Goal: Task Accomplishment & Management: Manage account settings

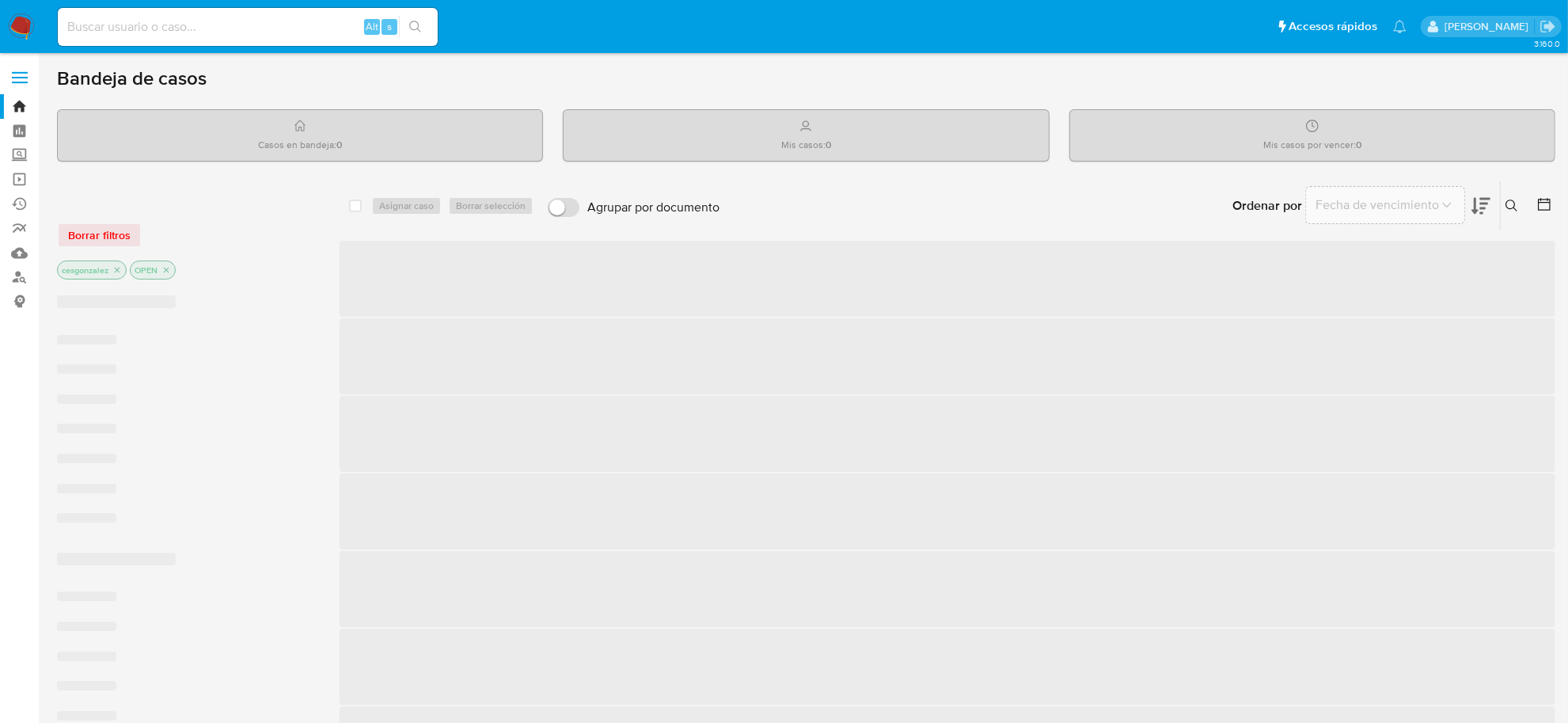
click at [1053, 44] on ul "Pausado Ver notificaciones Alt s Accesos rápidos Presiona las siguientes teclas…" at bounding box center [733, 26] width 1365 height 40
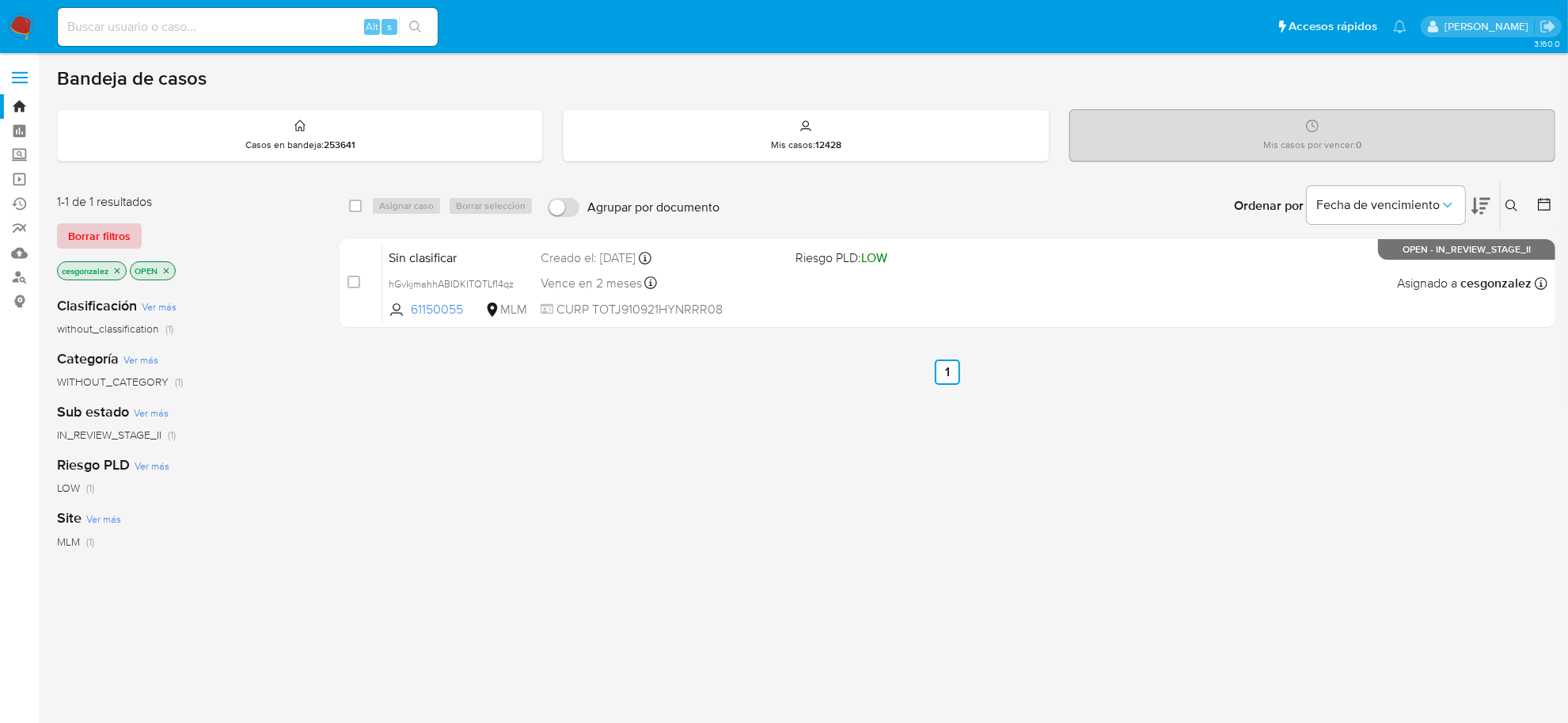
click at [83, 244] on span "Borrar filtros" at bounding box center [99, 236] width 62 height 22
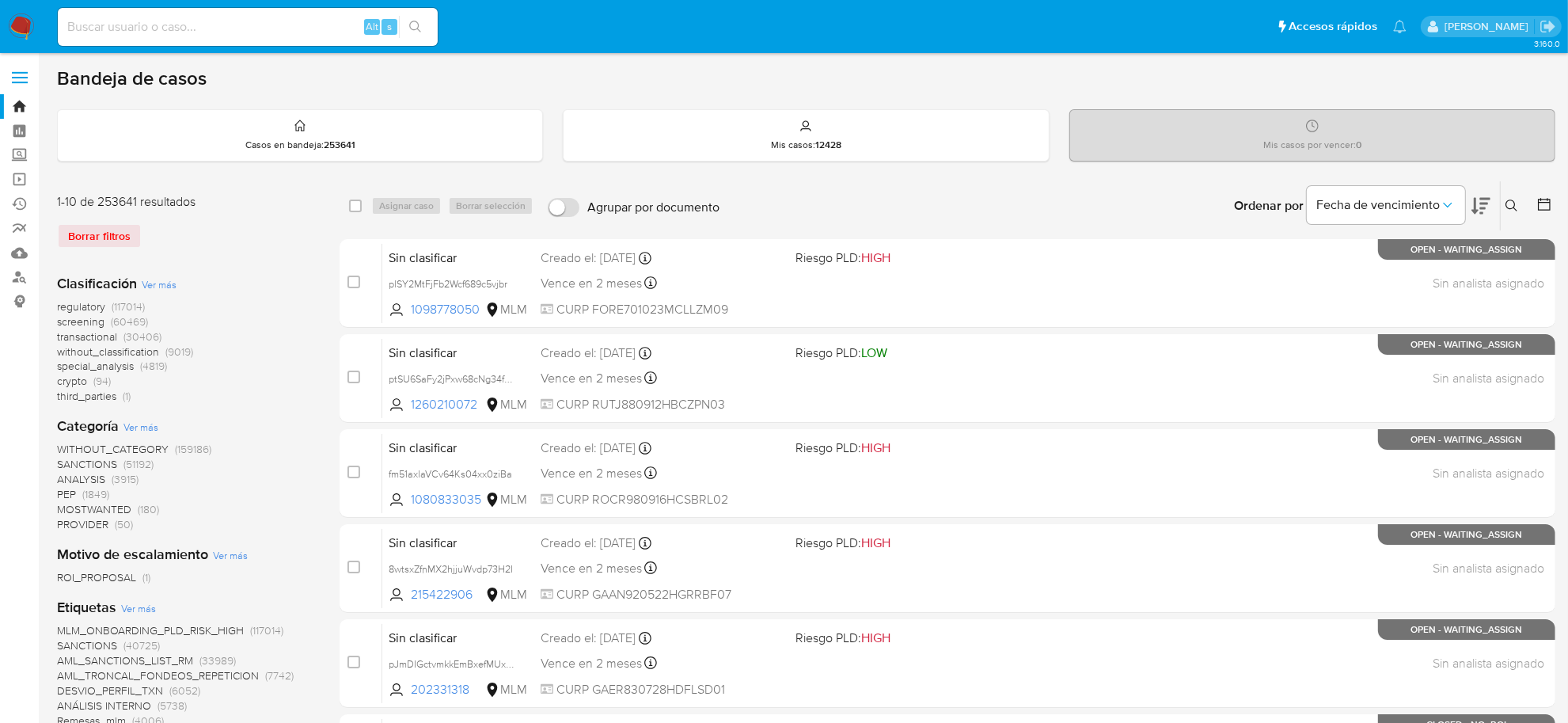
click at [100, 326] on span "screening" at bounding box center [80, 321] width 48 height 16
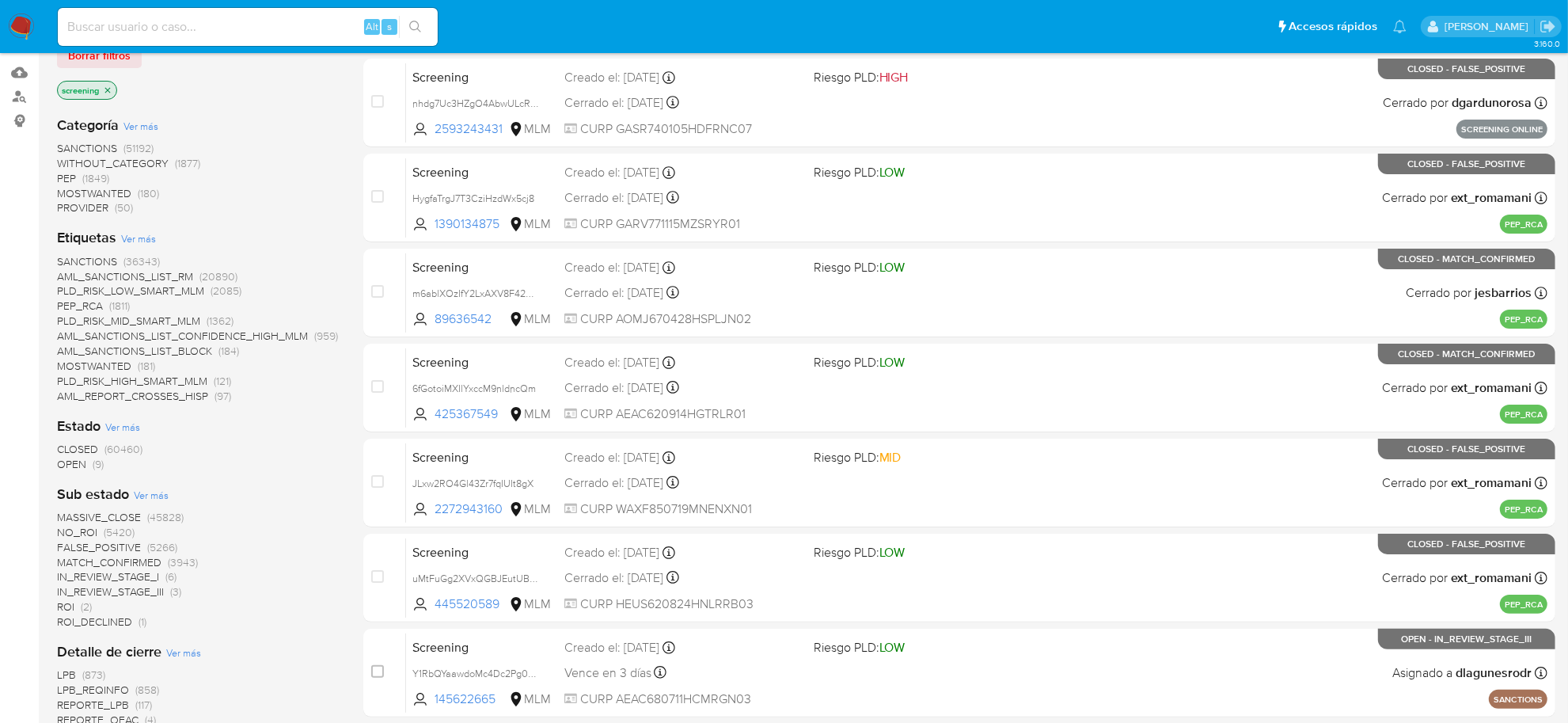
scroll to position [198, 0]
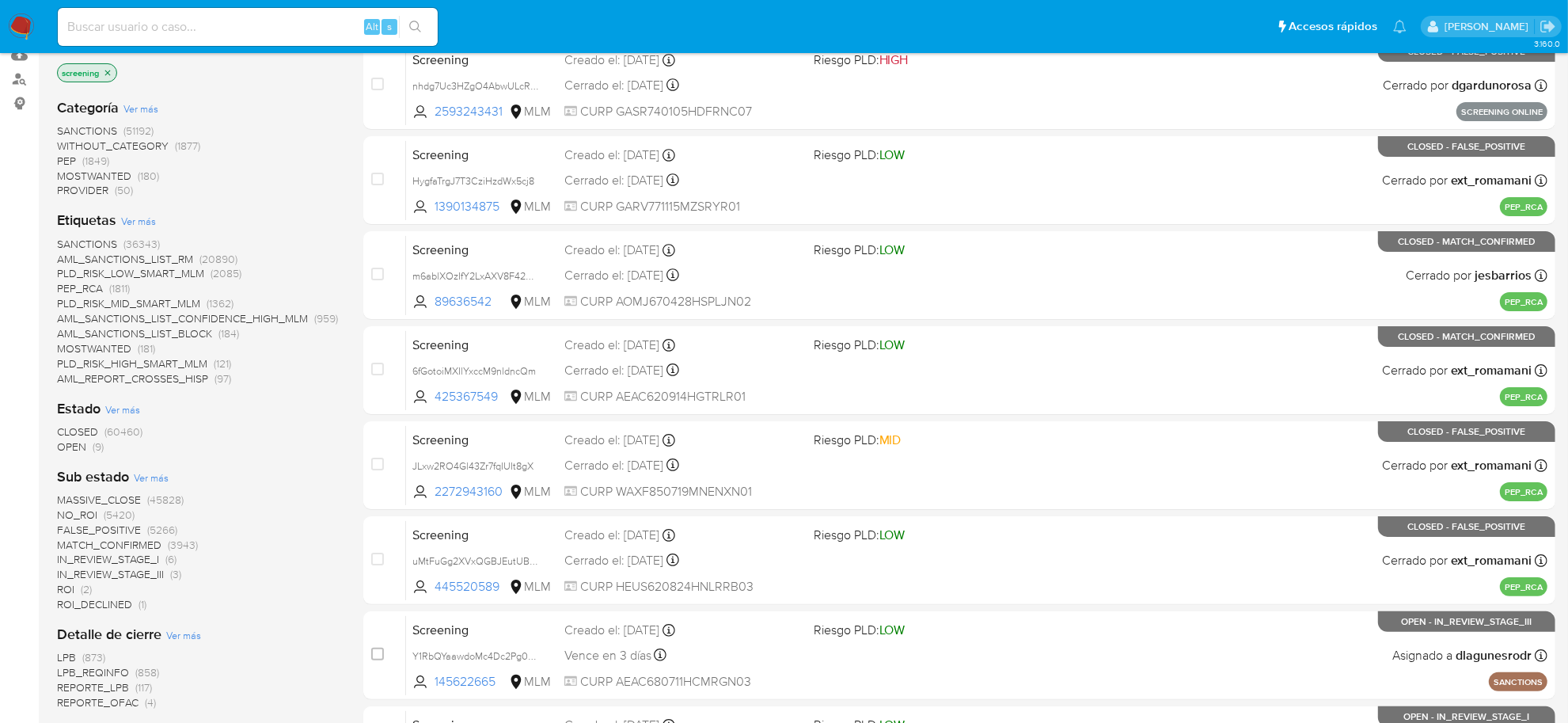
click at [89, 444] on span "OPEN (9)" at bounding box center [80, 447] width 47 height 15
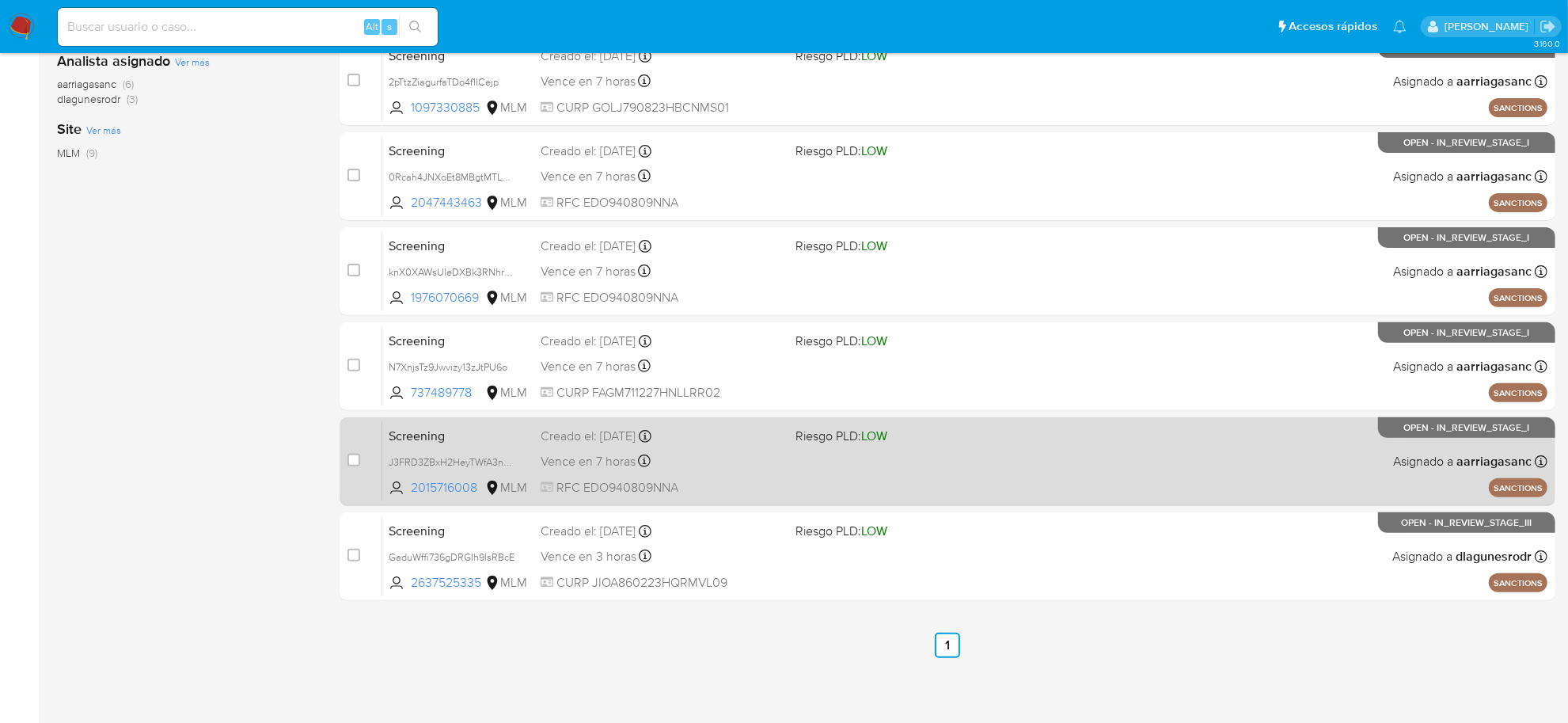
scroll to position [487, 0]
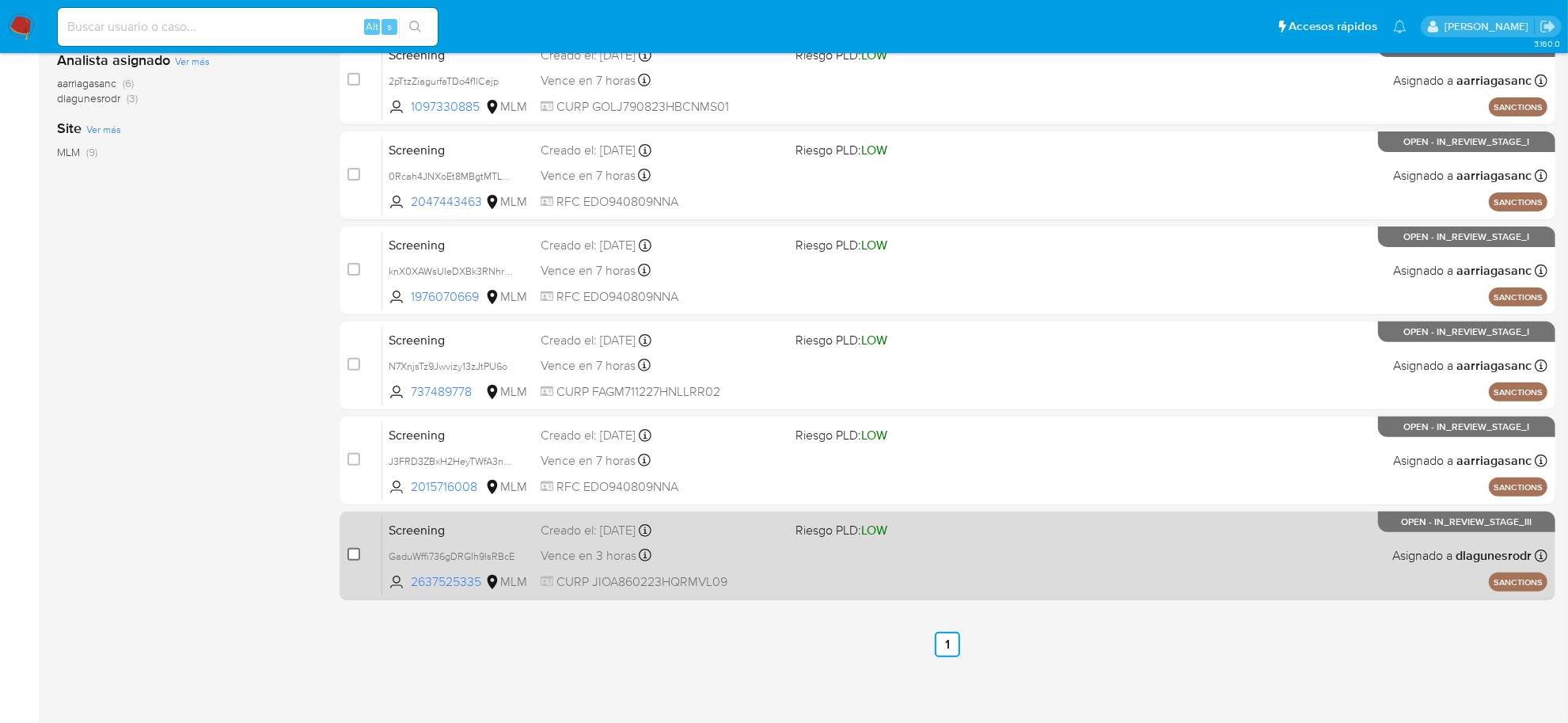
click at [355, 555] on input "checkbox" at bounding box center [354, 555] width 13 height 13
checkbox input "true"
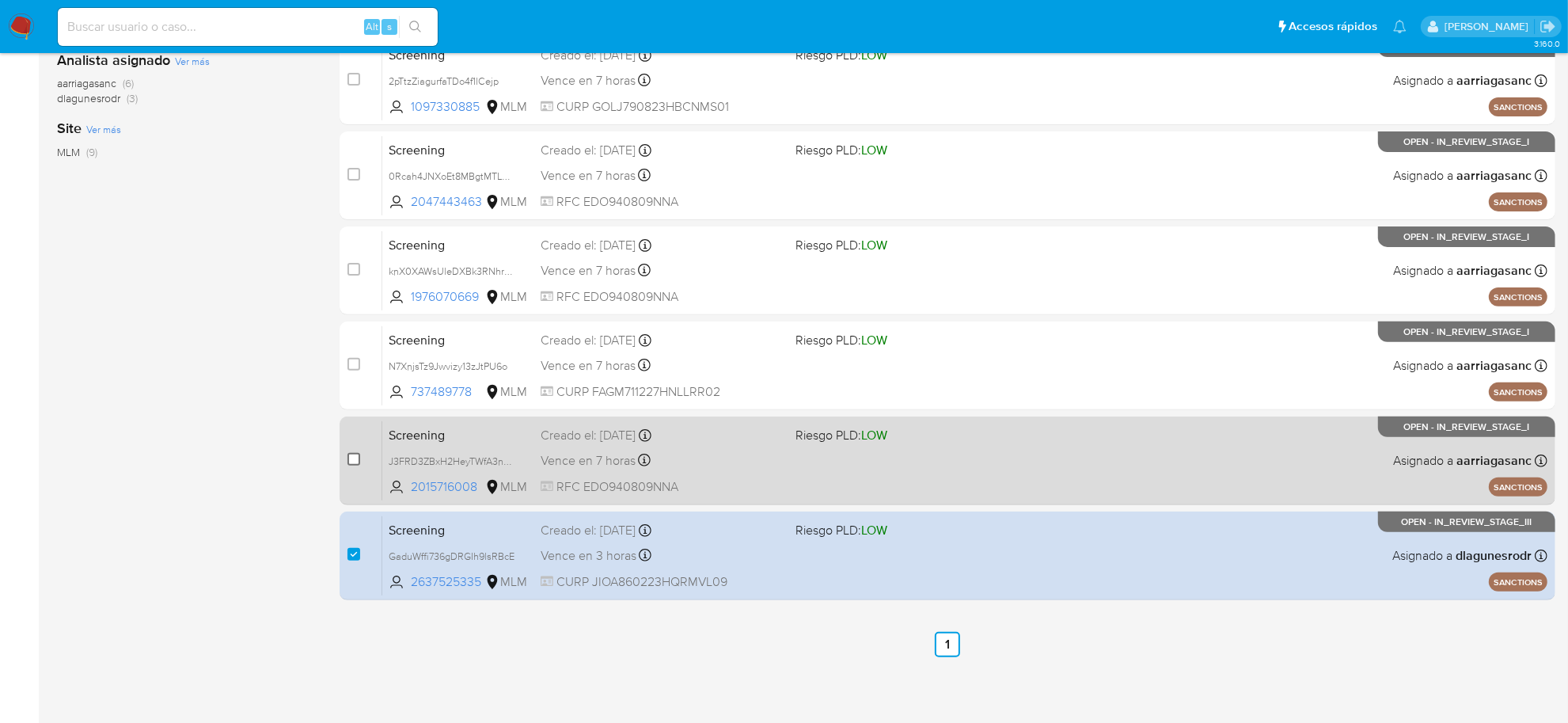
click at [351, 456] on input "checkbox" at bounding box center [354, 459] width 13 height 13
checkbox input "true"
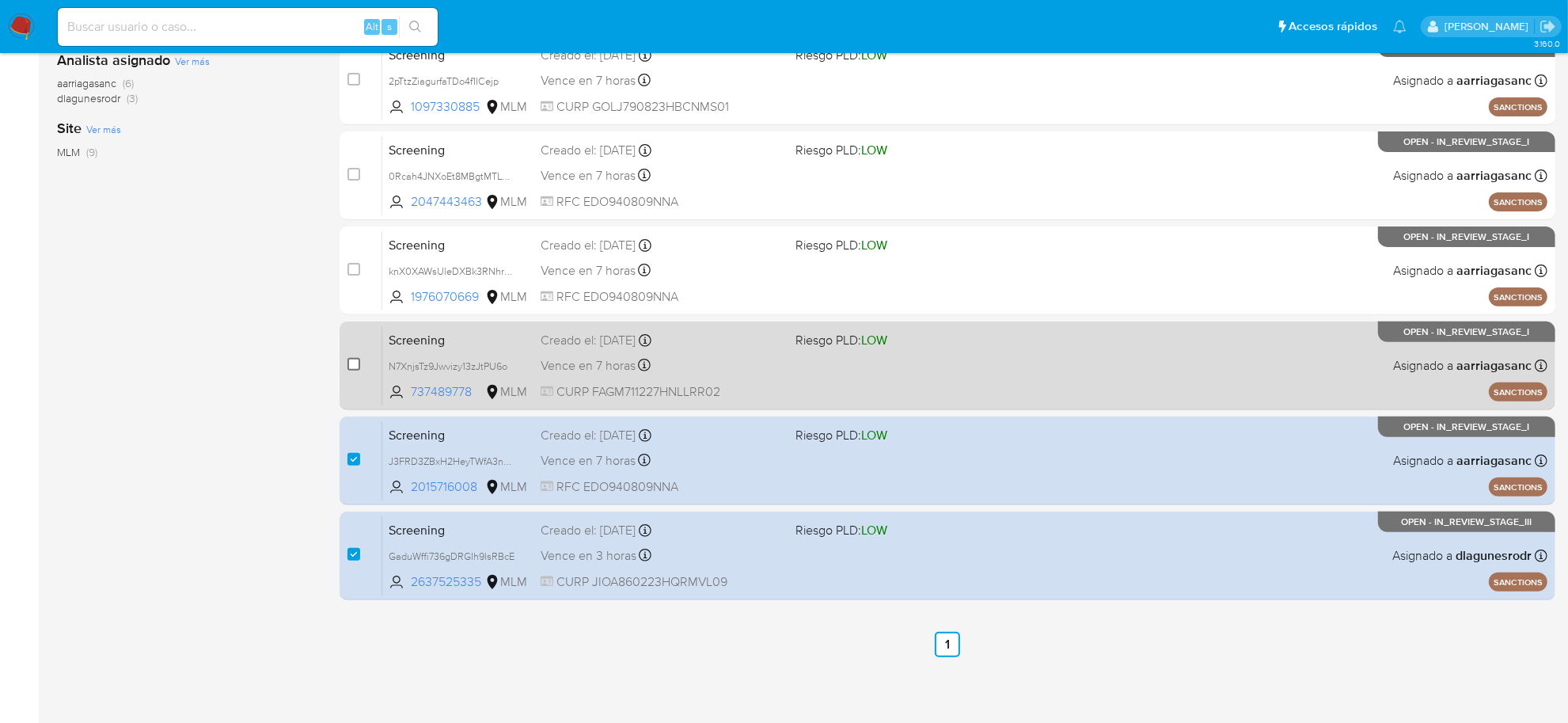
click at [355, 358] on input "checkbox" at bounding box center [354, 364] width 13 height 13
checkbox input "true"
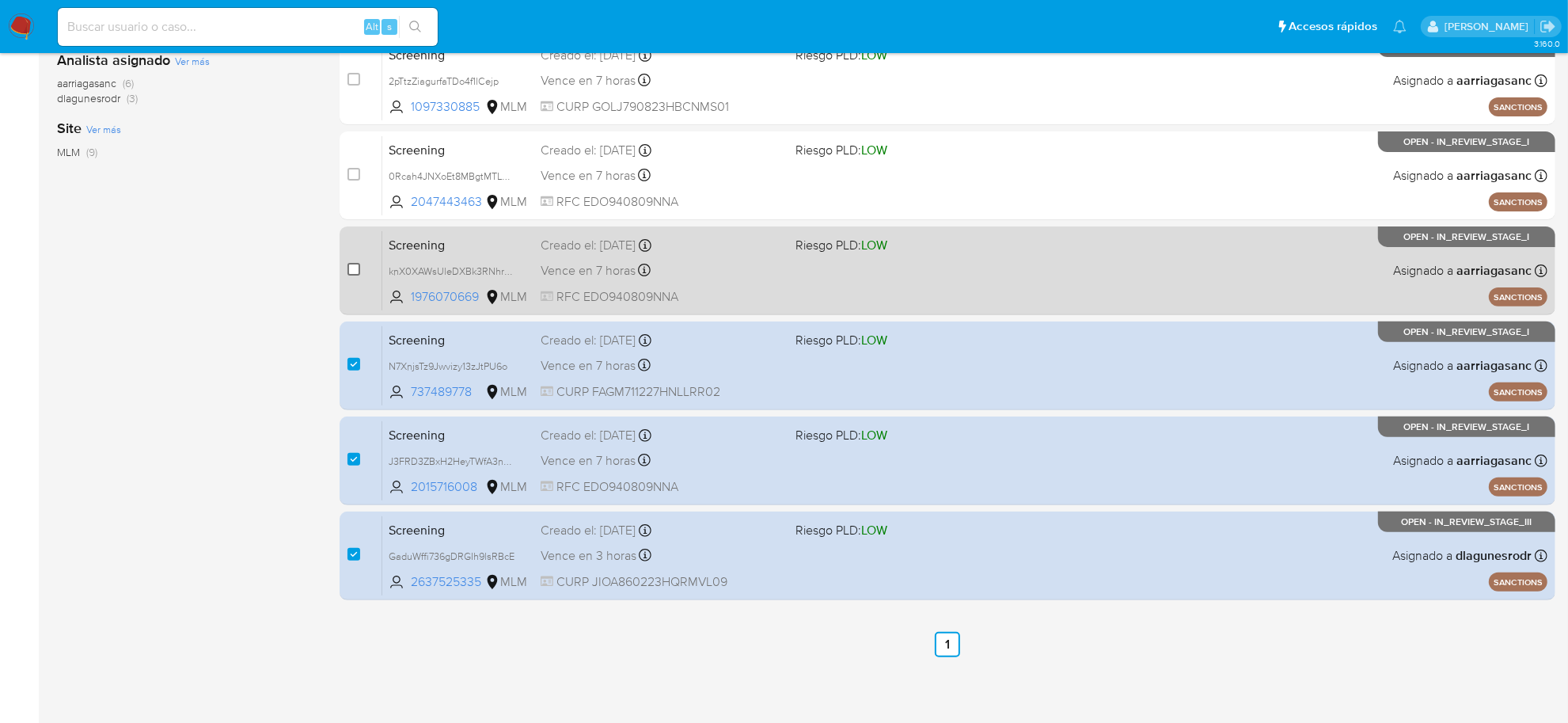
click at [356, 271] on input "checkbox" at bounding box center [354, 270] width 13 height 13
checkbox input "true"
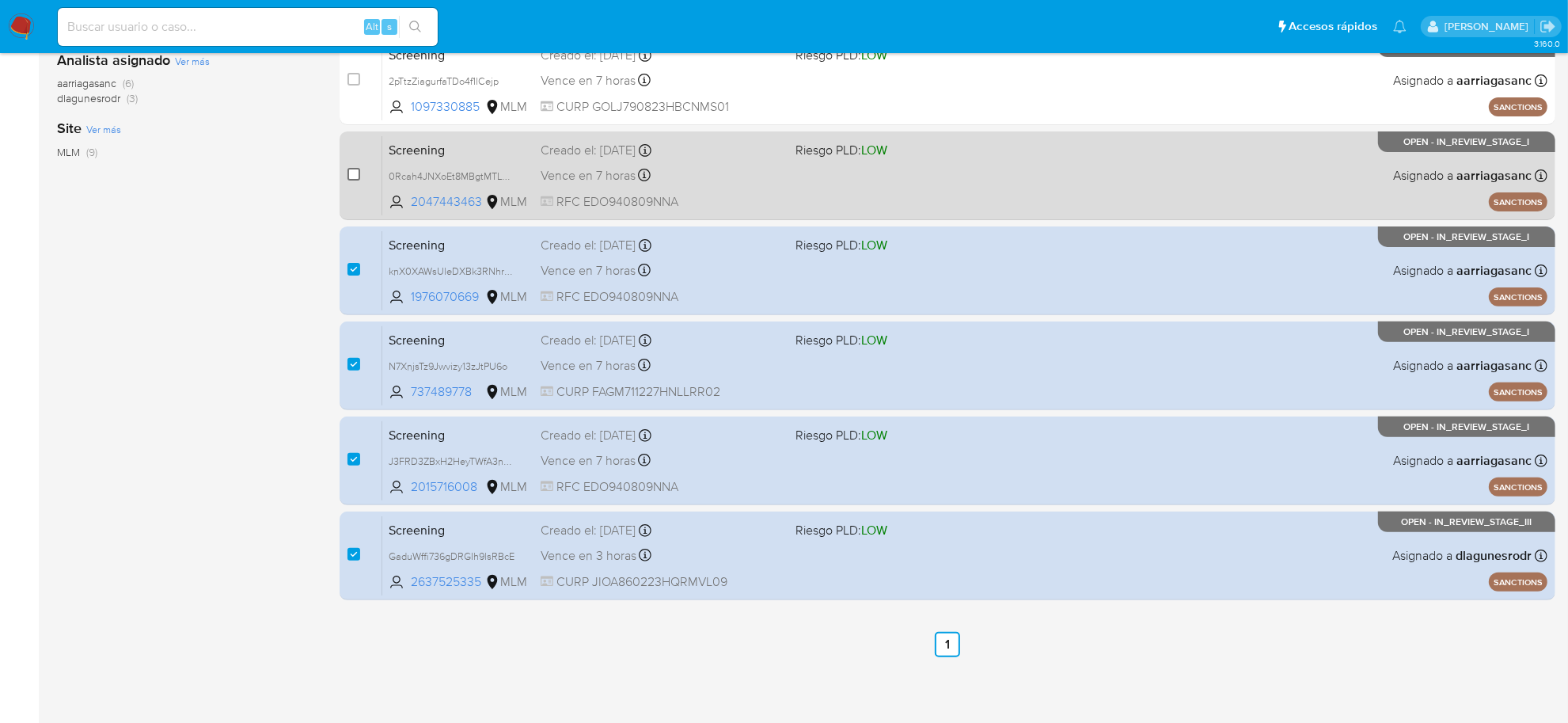
click at [358, 172] on input "checkbox" at bounding box center [354, 174] width 13 height 13
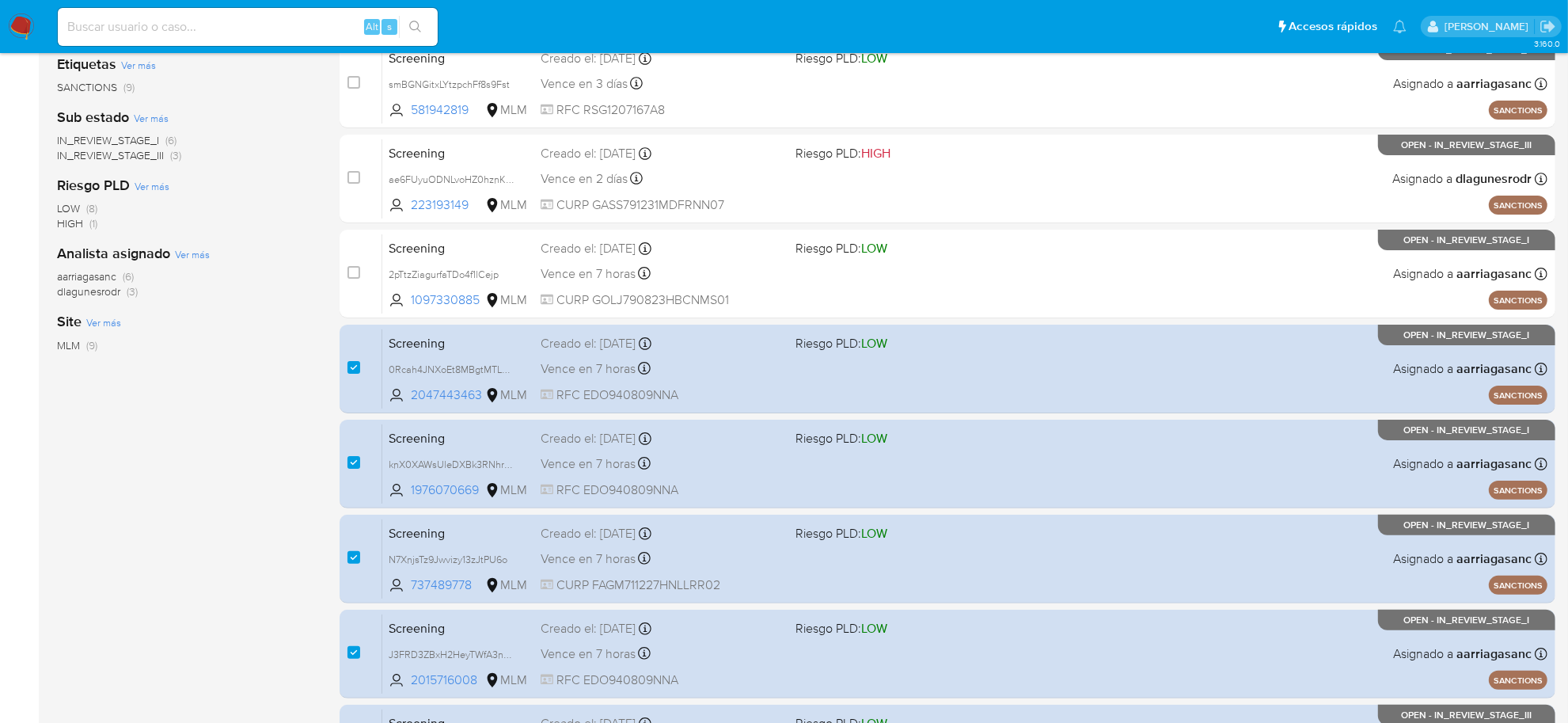
scroll to position [290, 0]
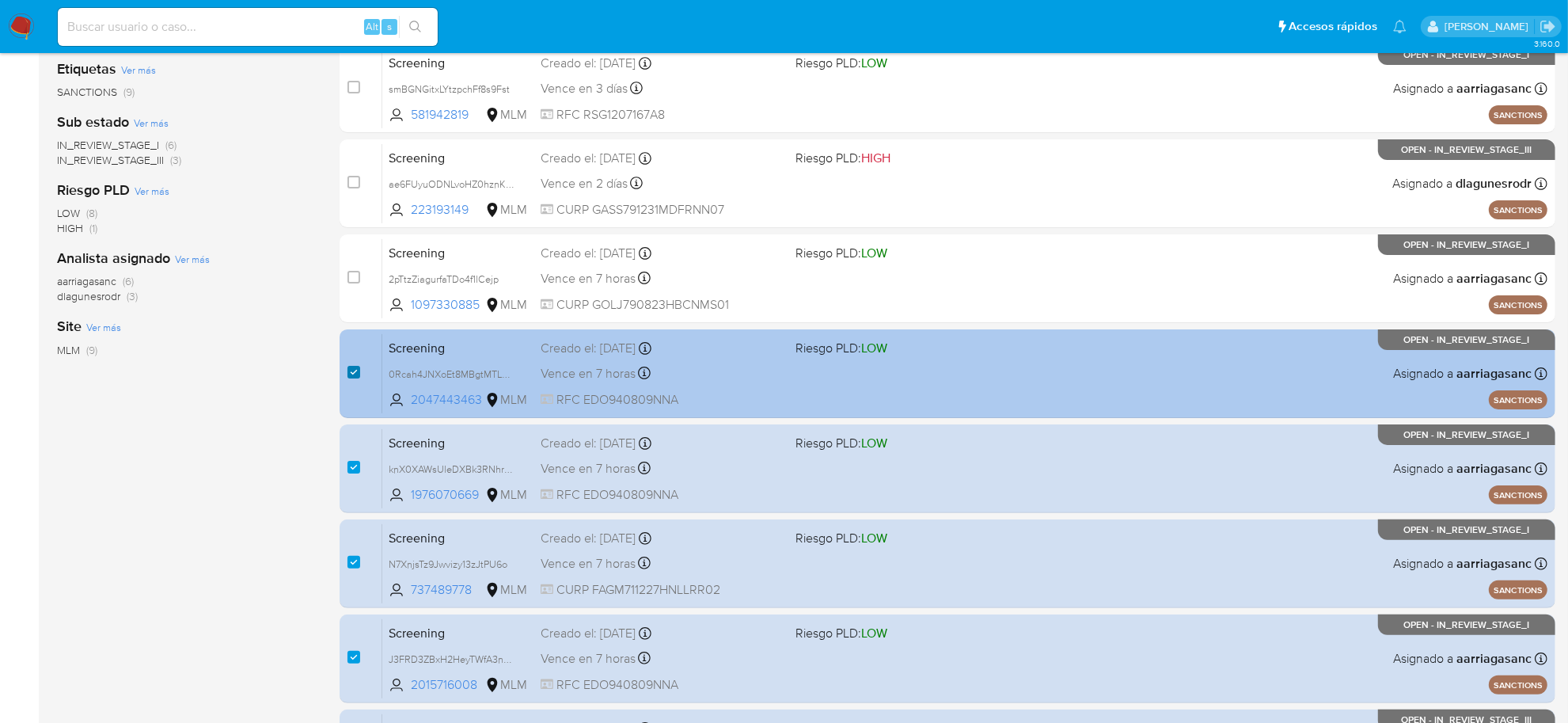
click at [350, 372] on input "checkbox" at bounding box center [354, 372] width 13 height 13
checkbox input "false"
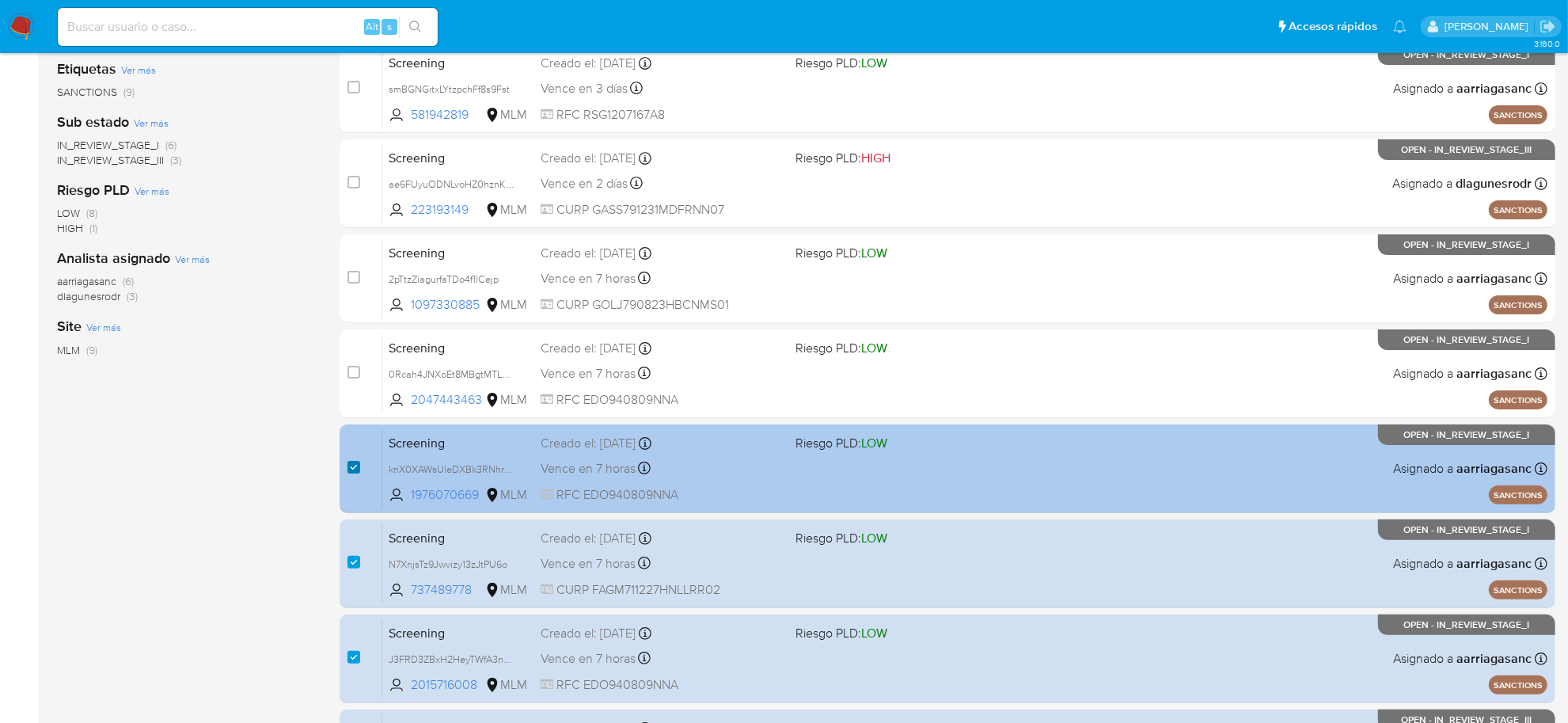
click at [349, 468] on input "checkbox" at bounding box center [354, 467] width 13 height 13
checkbox input "false"
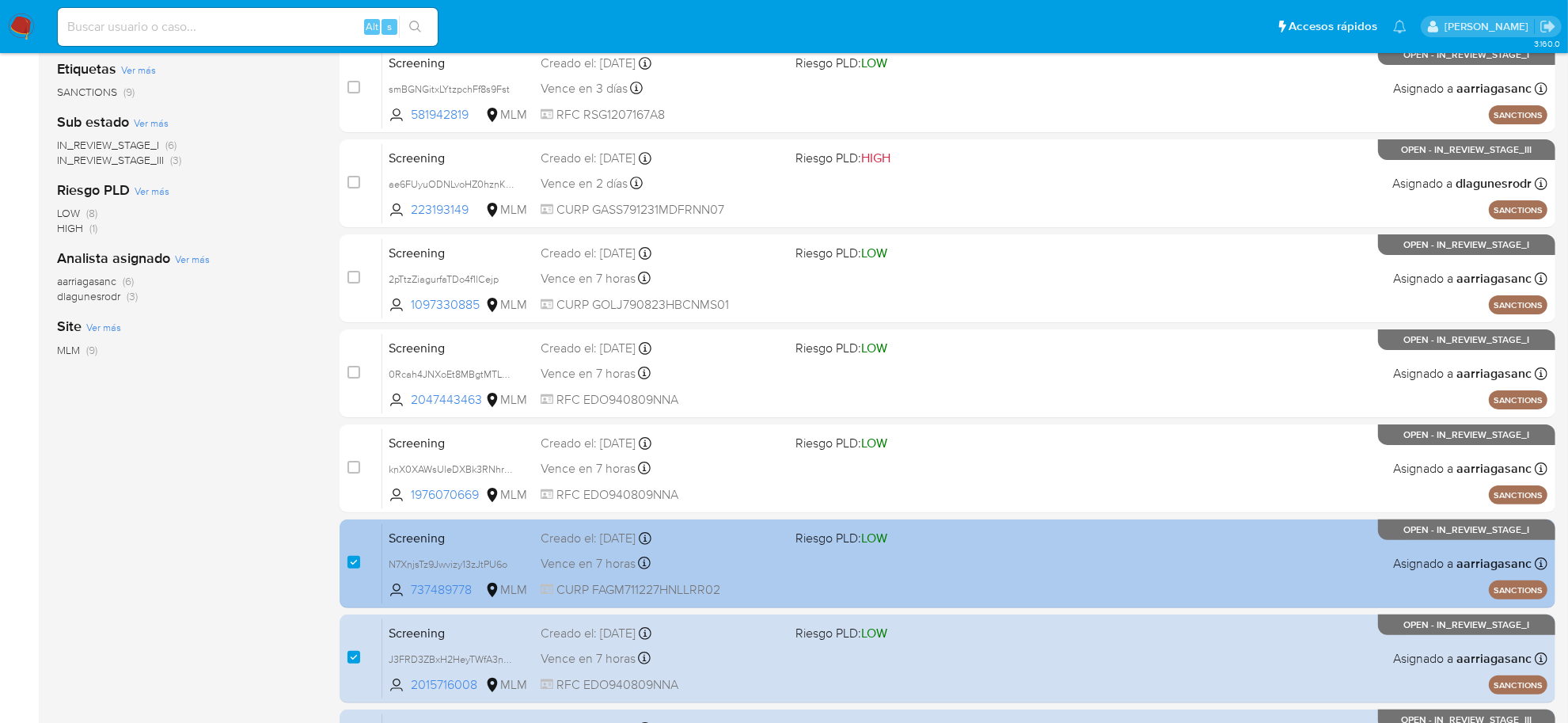
click at [355, 568] on div "case-item-checkbox" at bounding box center [354, 562] width 13 height 16
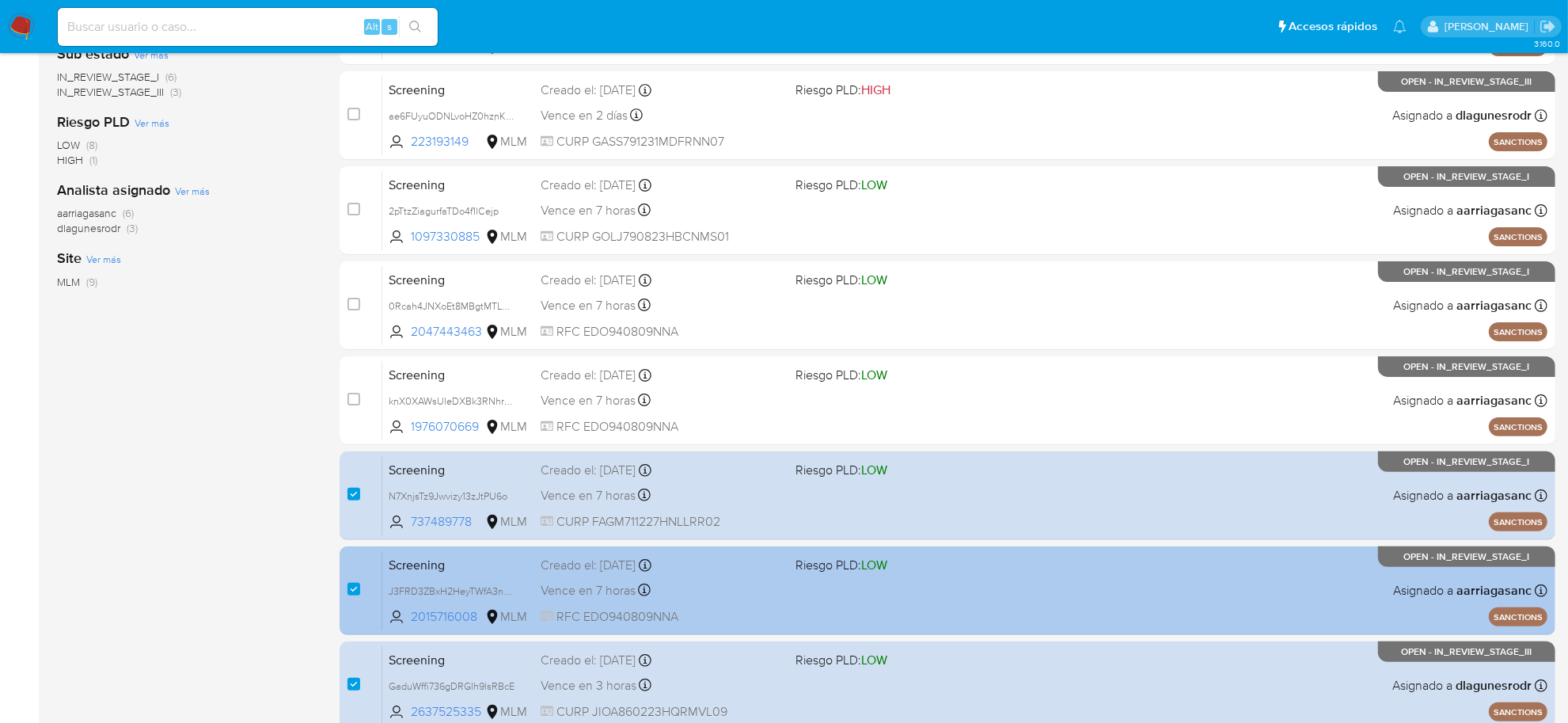
scroll to position [389, 0]
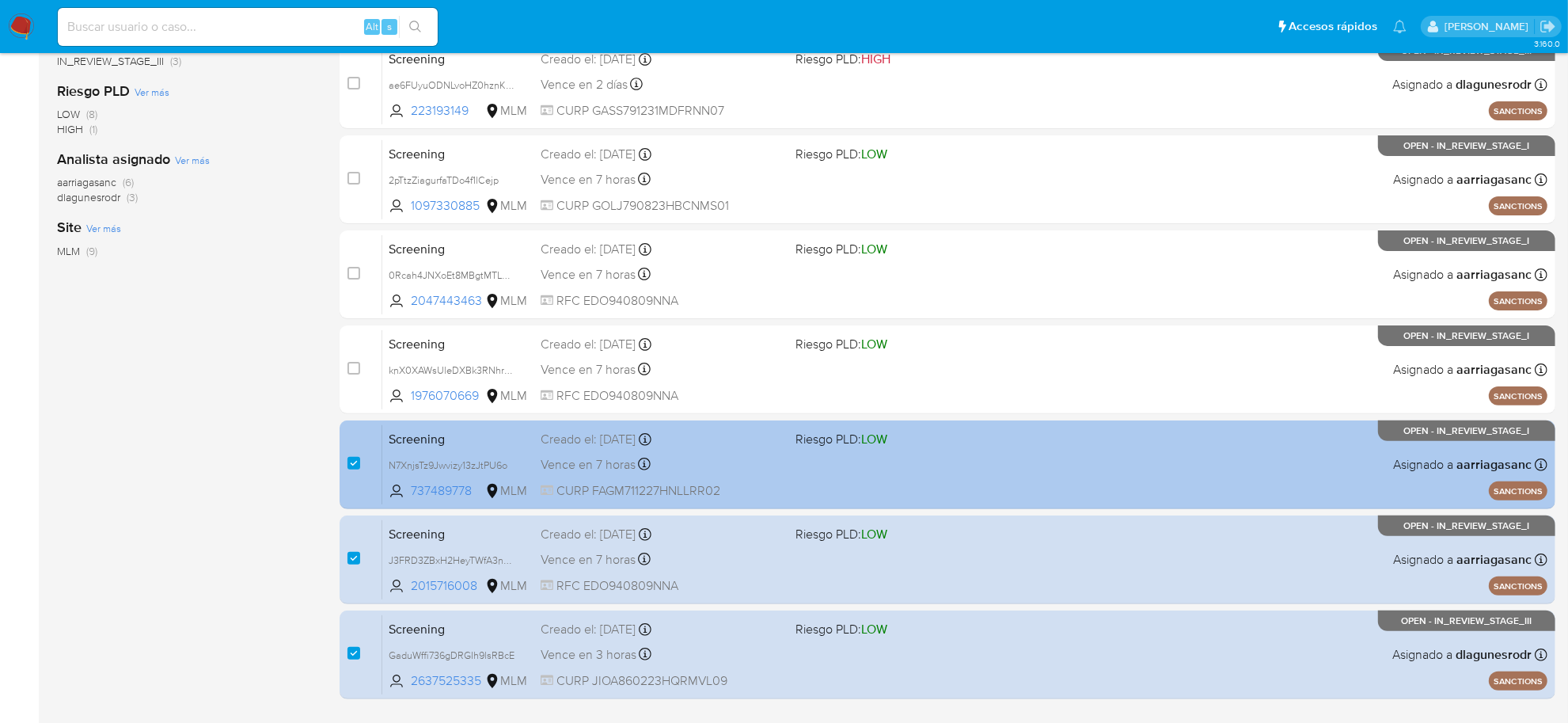
click at [350, 451] on div "case-item-checkbox No es posible asignar el caso" at bounding box center [364, 464] width 35 height 80
click at [353, 461] on input "checkbox" at bounding box center [354, 463] width 13 height 13
checkbox input "false"
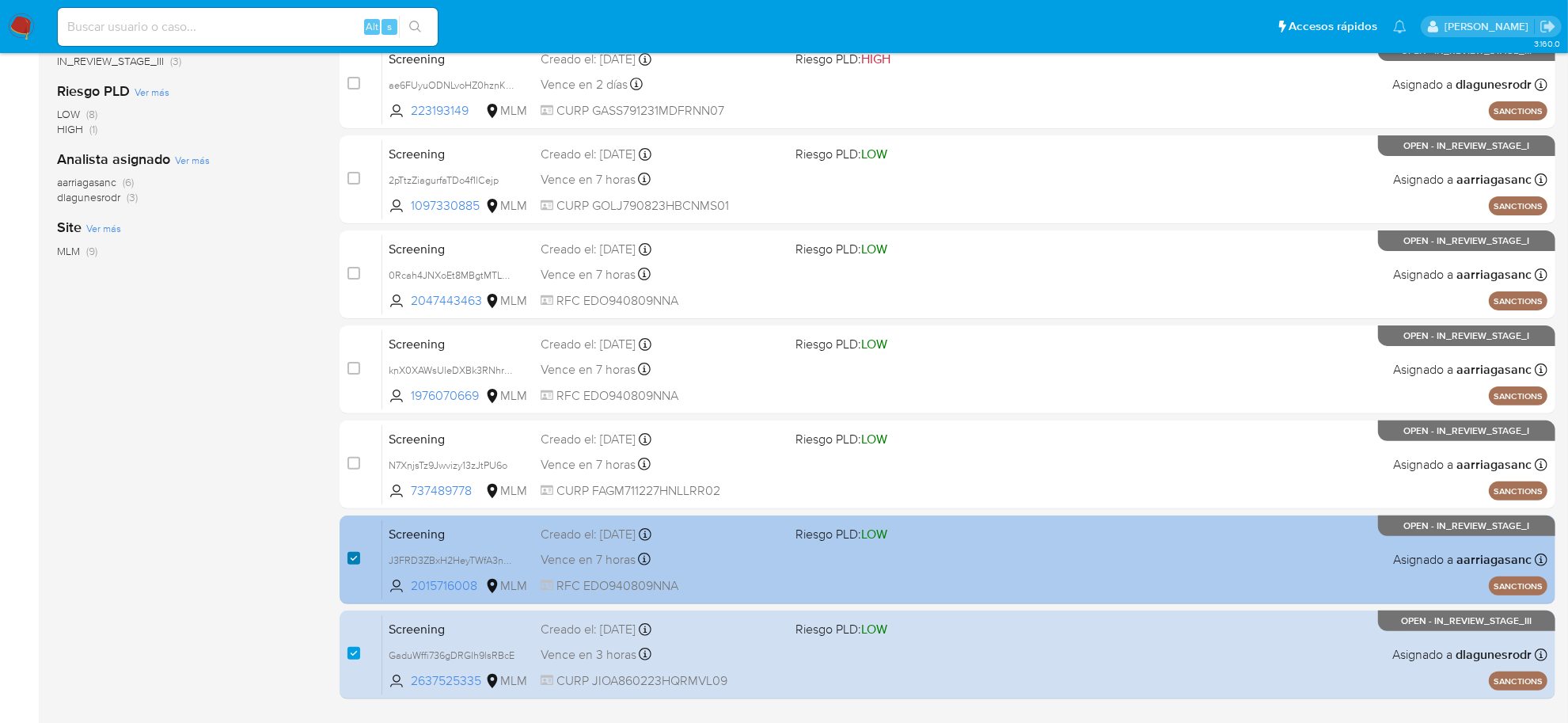
click at [352, 551] on input "checkbox" at bounding box center [354, 558] width 13 height 13
checkbox input "false"
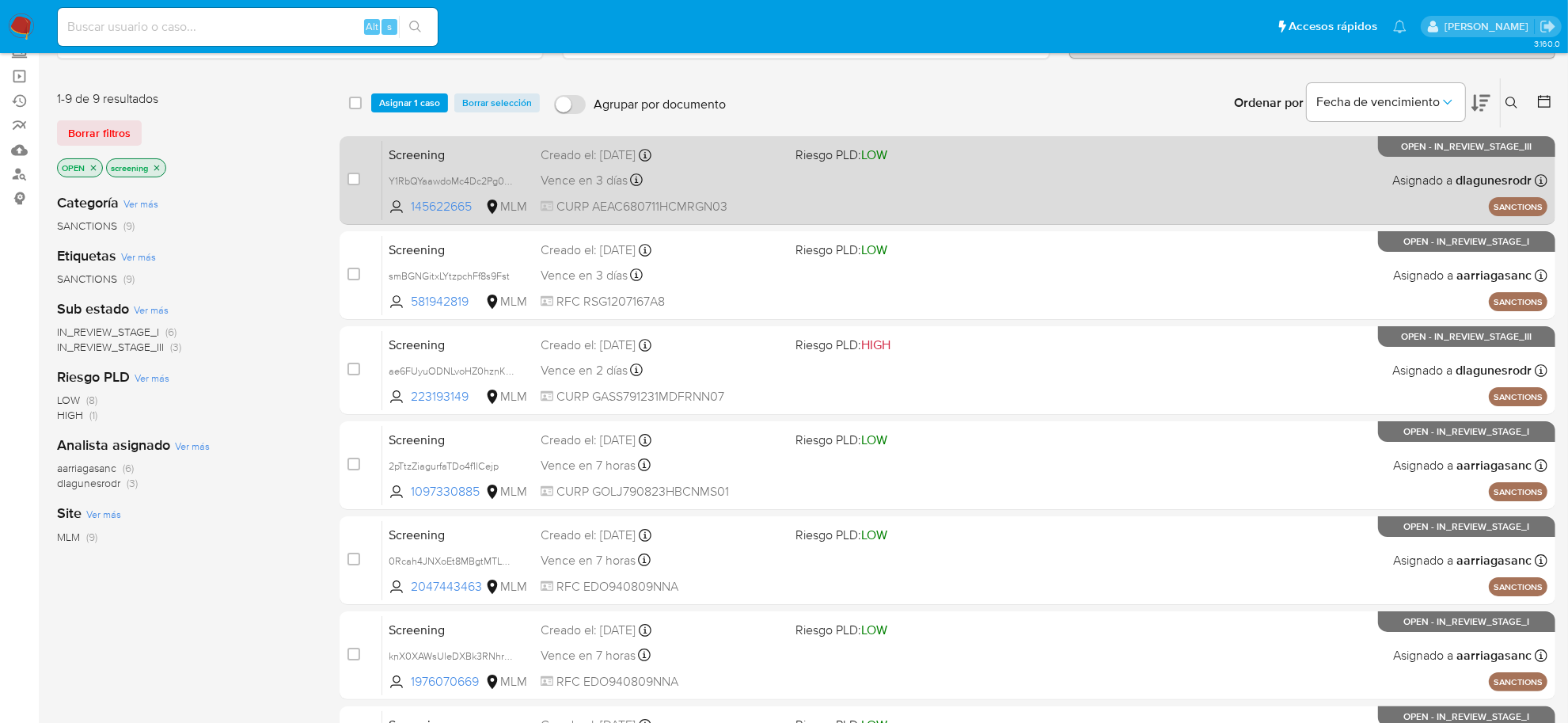
scroll to position [91, 0]
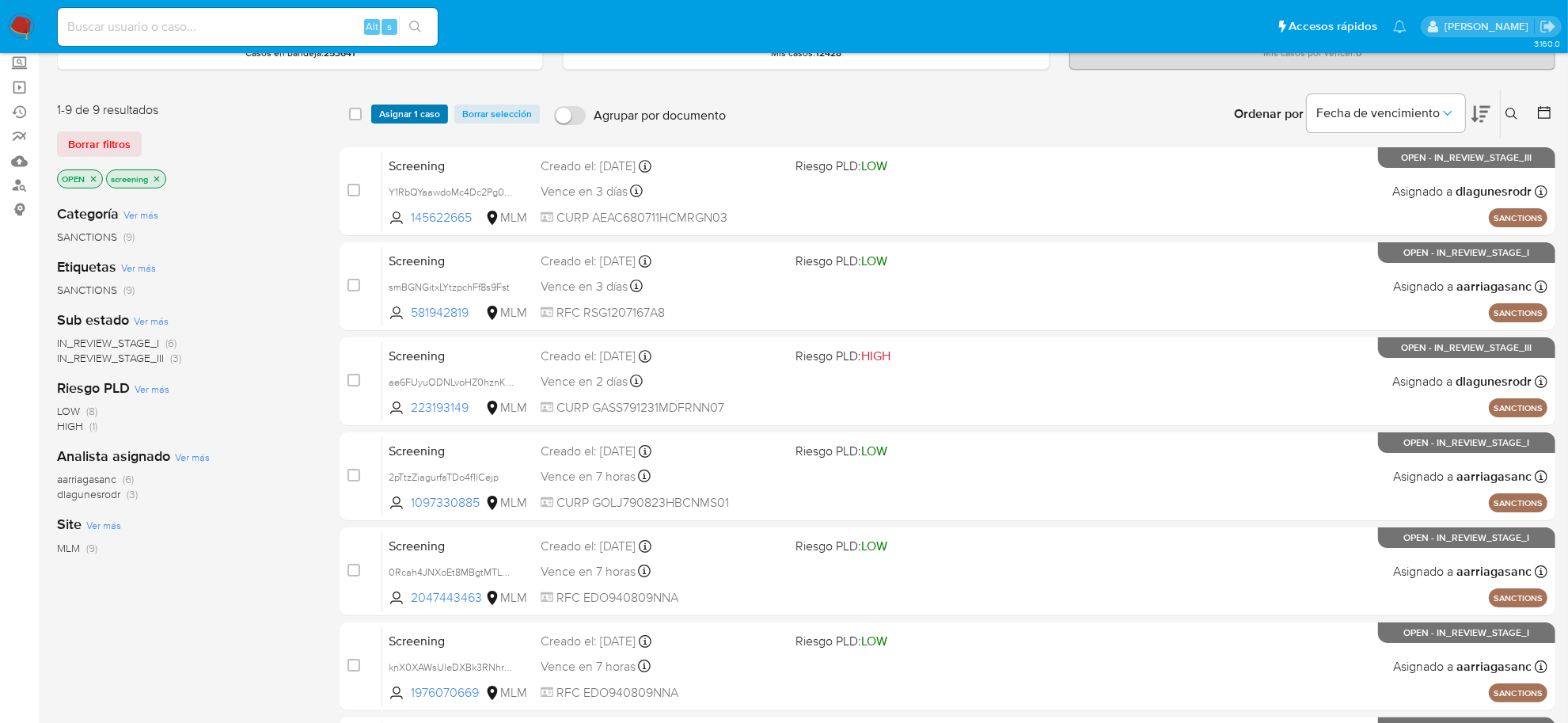
click at [397, 116] on span "Asignar 1 caso" at bounding box center [409, 114] width 61 height 16
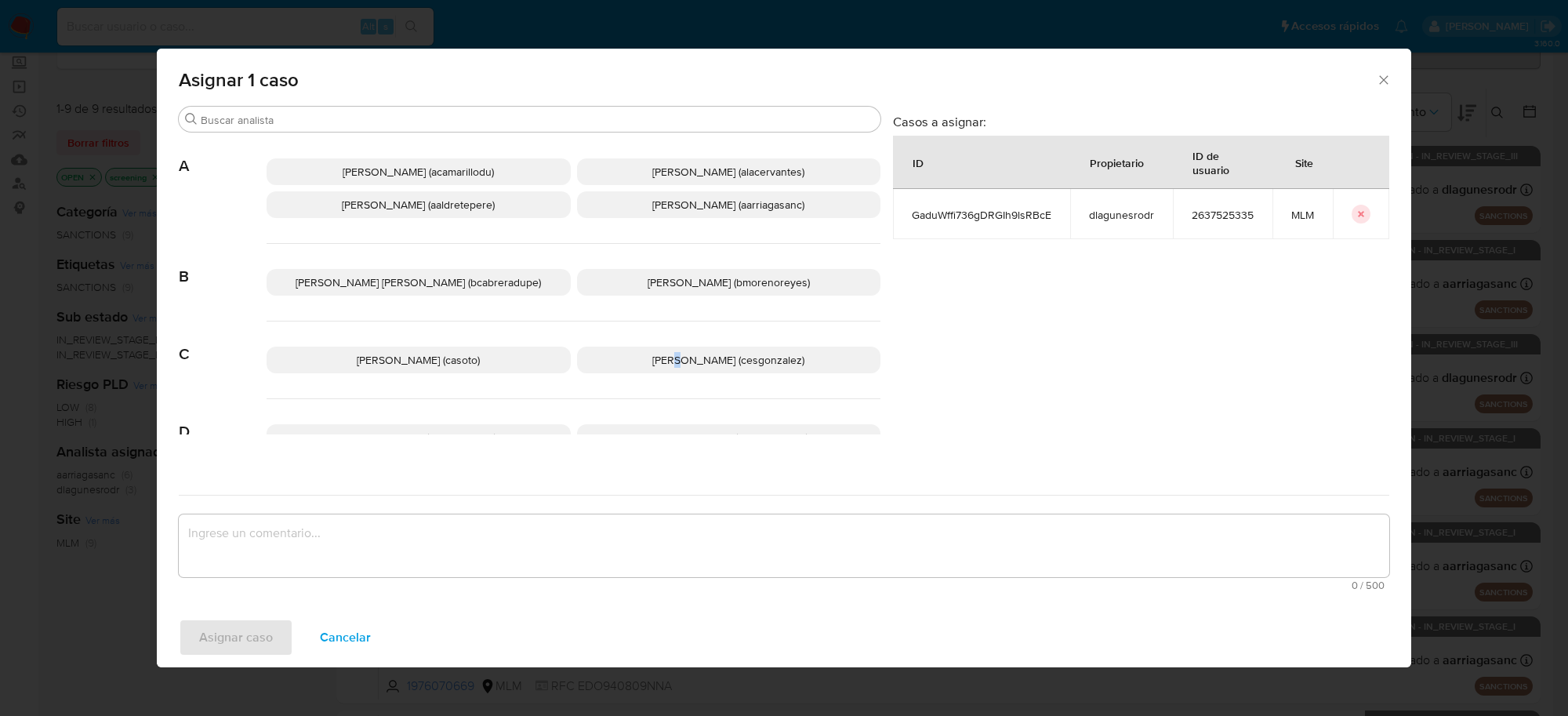
click at [671, 363] on span "[PERSON_NAME] (cesgonzalez)" at bounding box center [728, 360] width 152 height 16
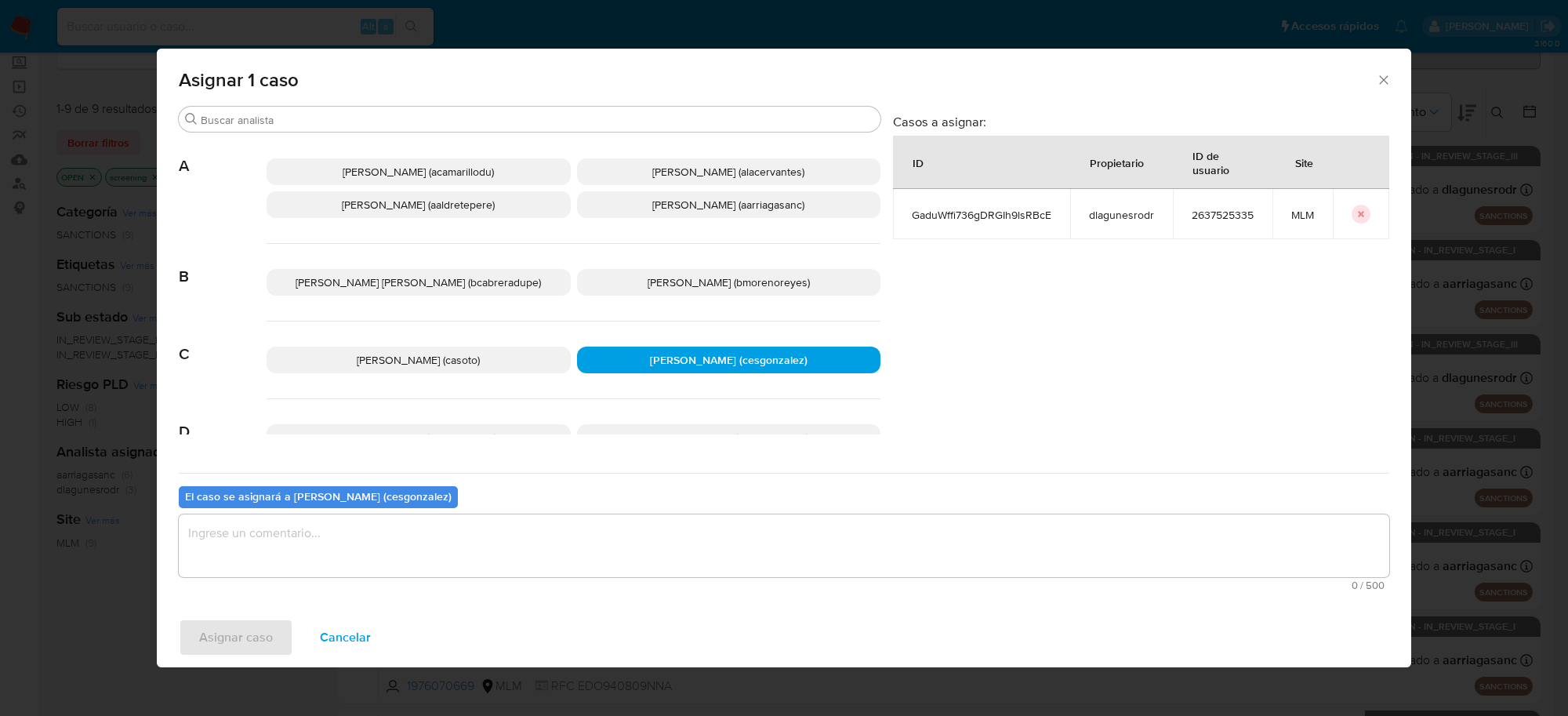
drag, startPoint x: 432, startPoint y: 547, endPoint x: 397, endPoint y: 580, distance: 48.1
click at [432, 548] on textarea "assign-modal" at bounding box center [784, 545] width 1211 height 63
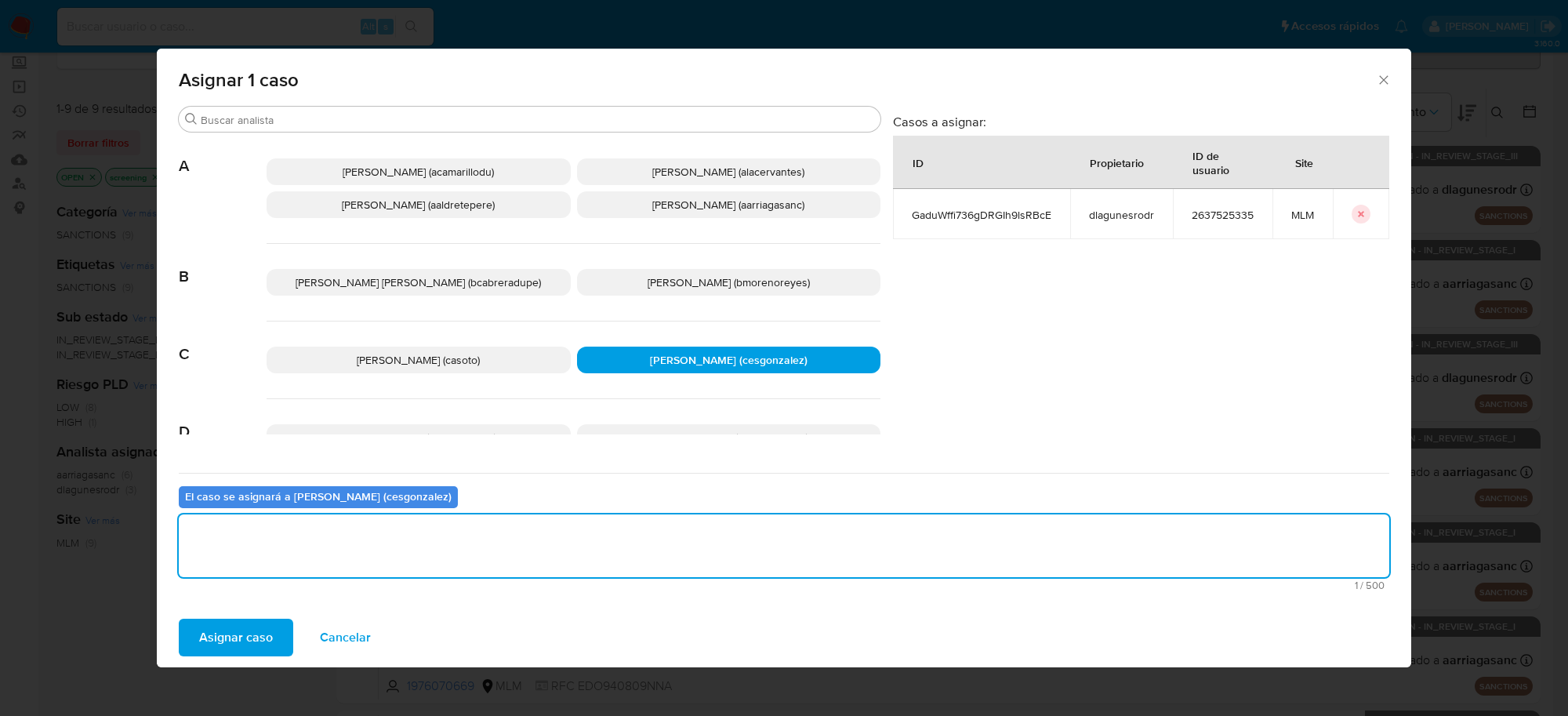
click at [269, 637] on span "Asignar caso" at bounding box center [236, 637] width 74 height 34
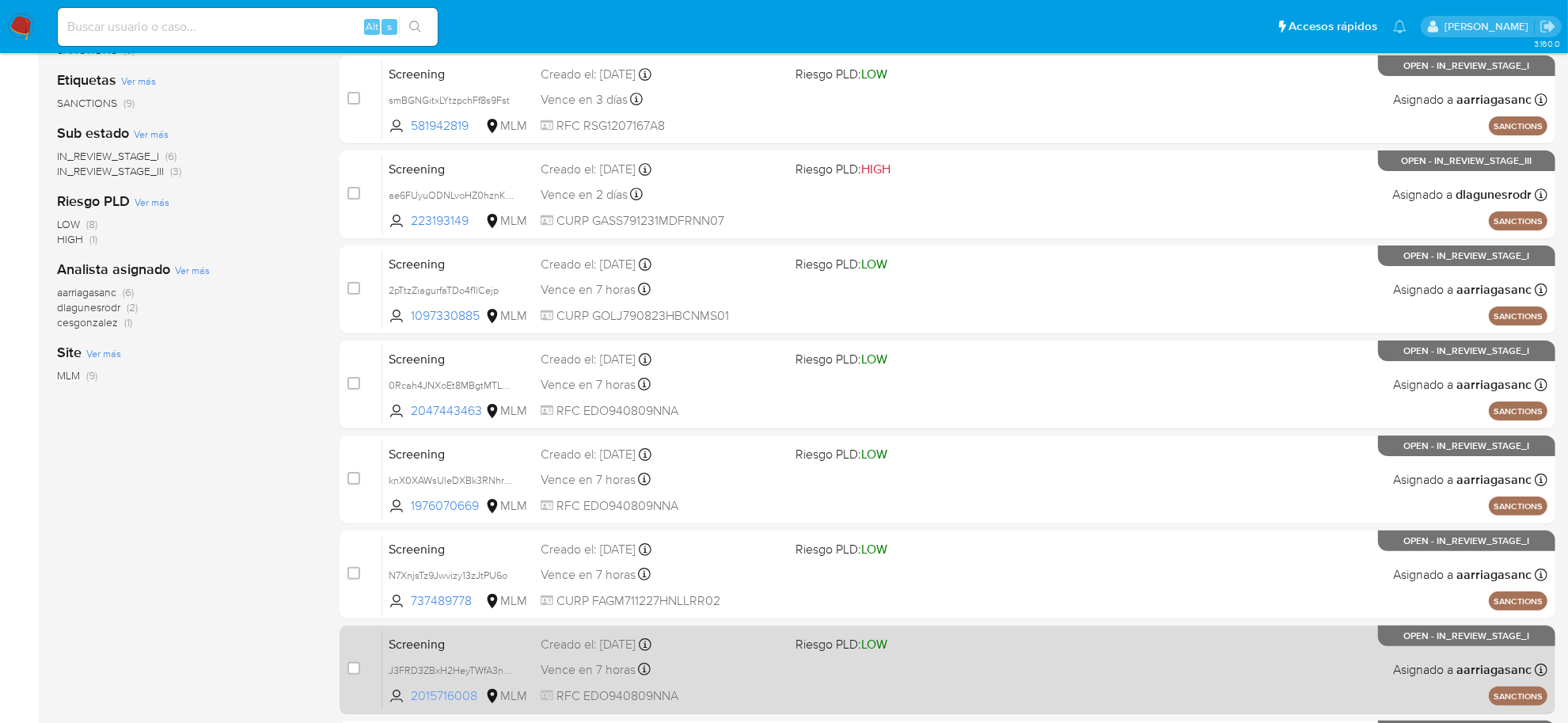
scroll to position [487, 0]
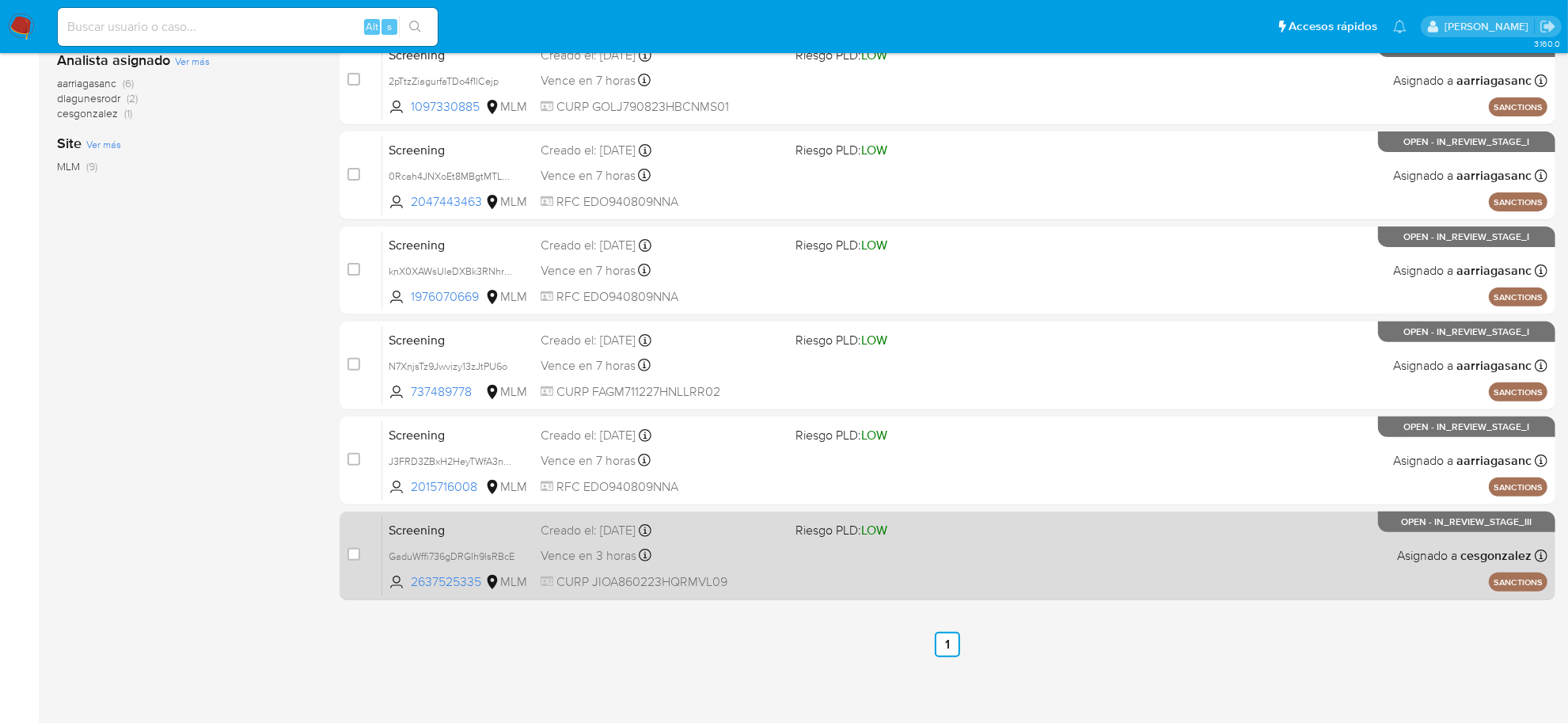
click at [631, 575] on span "CURP JIOA860223HQRMVL09" at bounding box center [661, 582] width 242 height 18
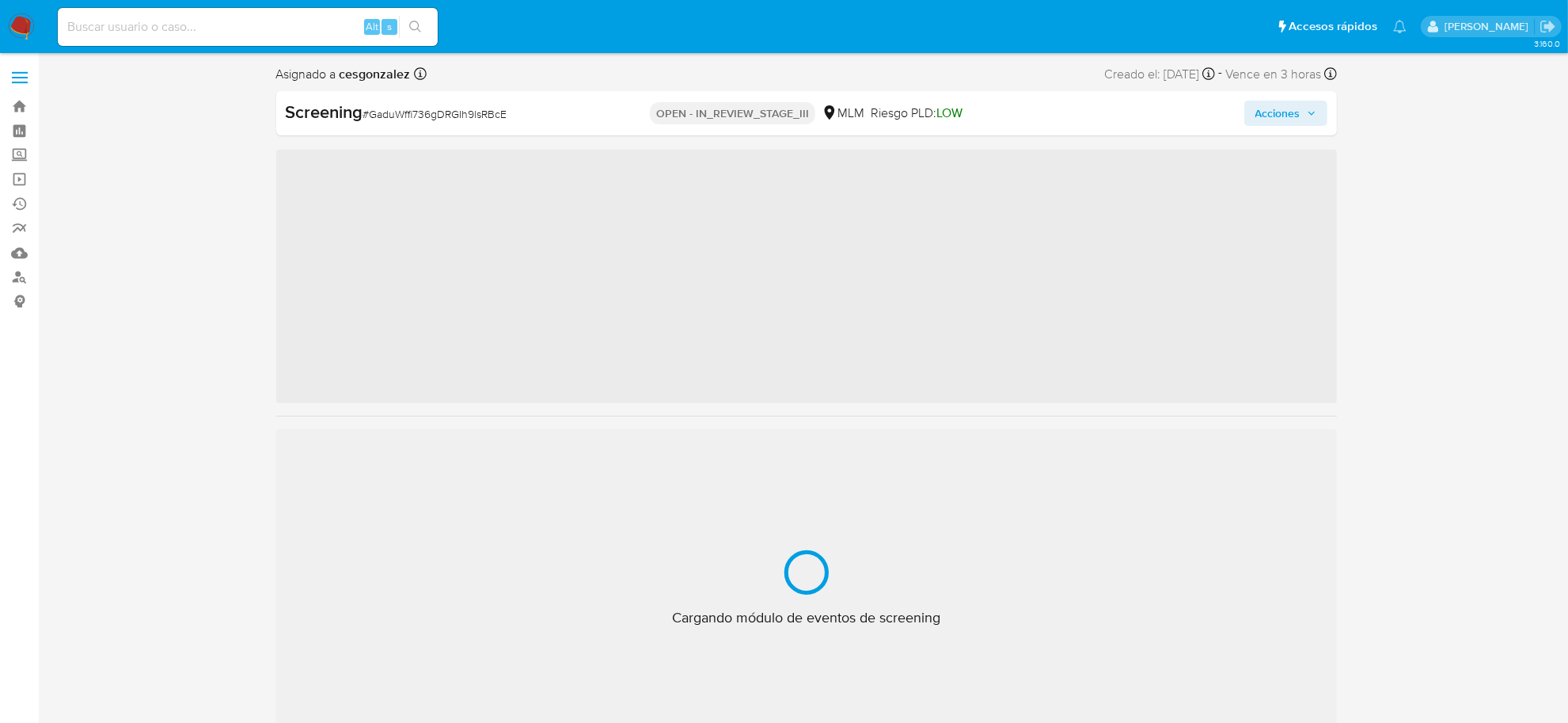
scroll to position [667, 0]
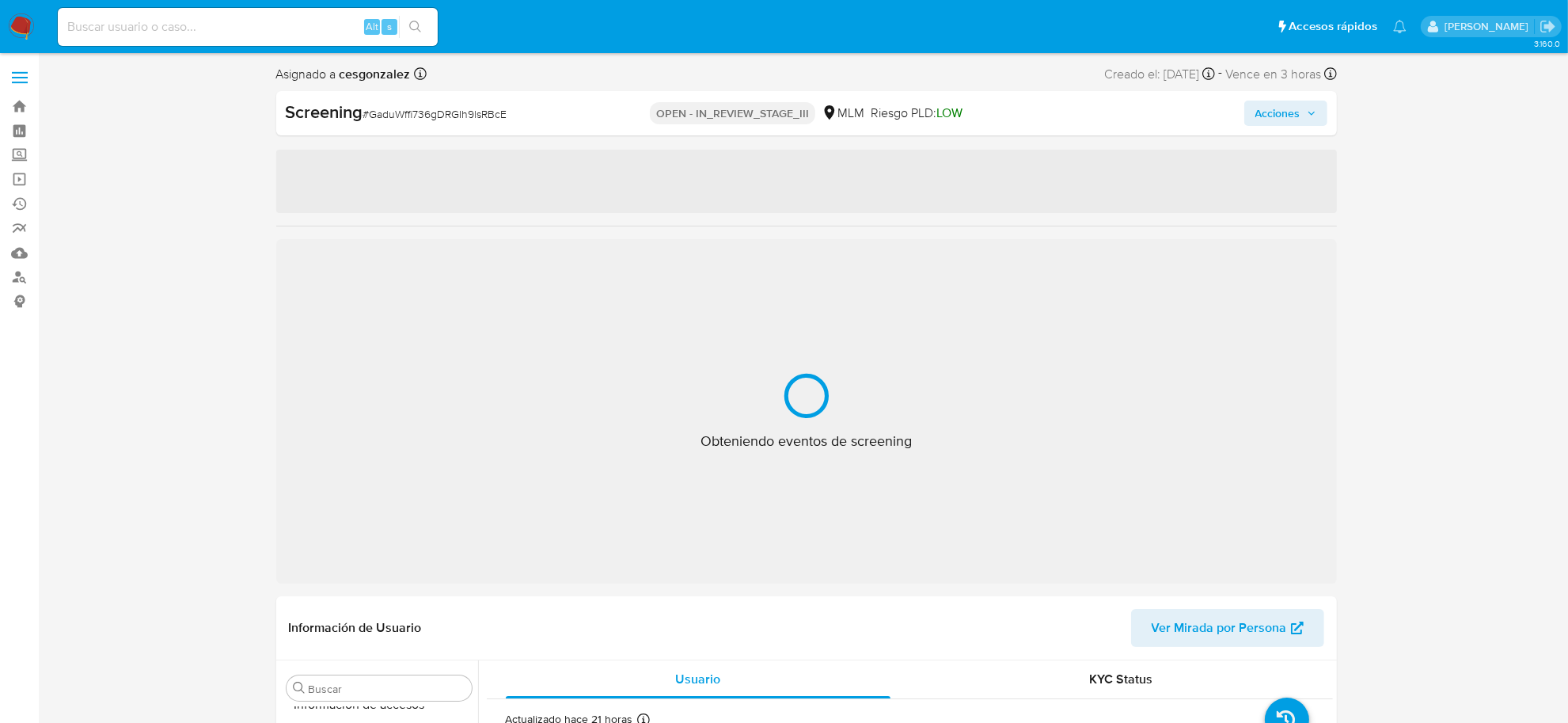
select select "10"
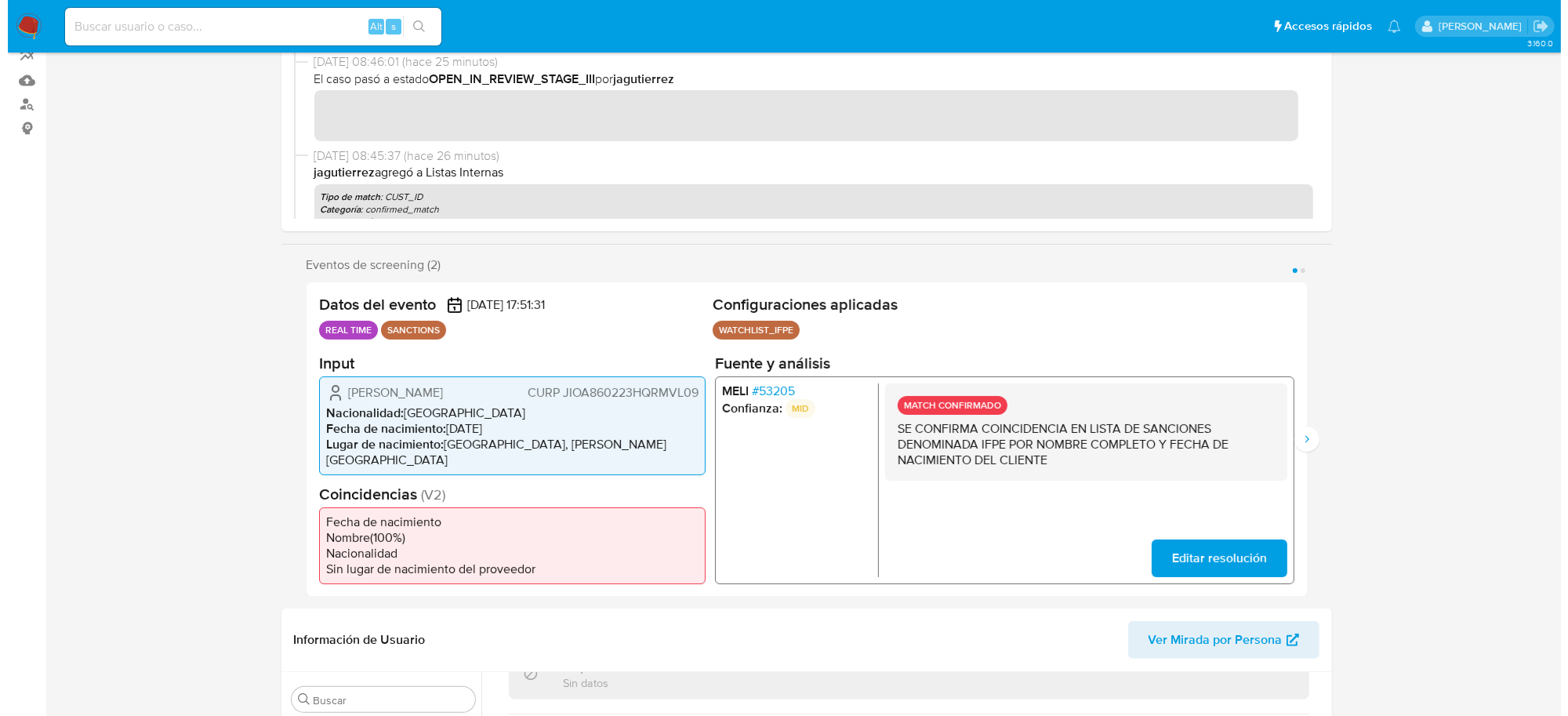
scroll to position [0, 0]
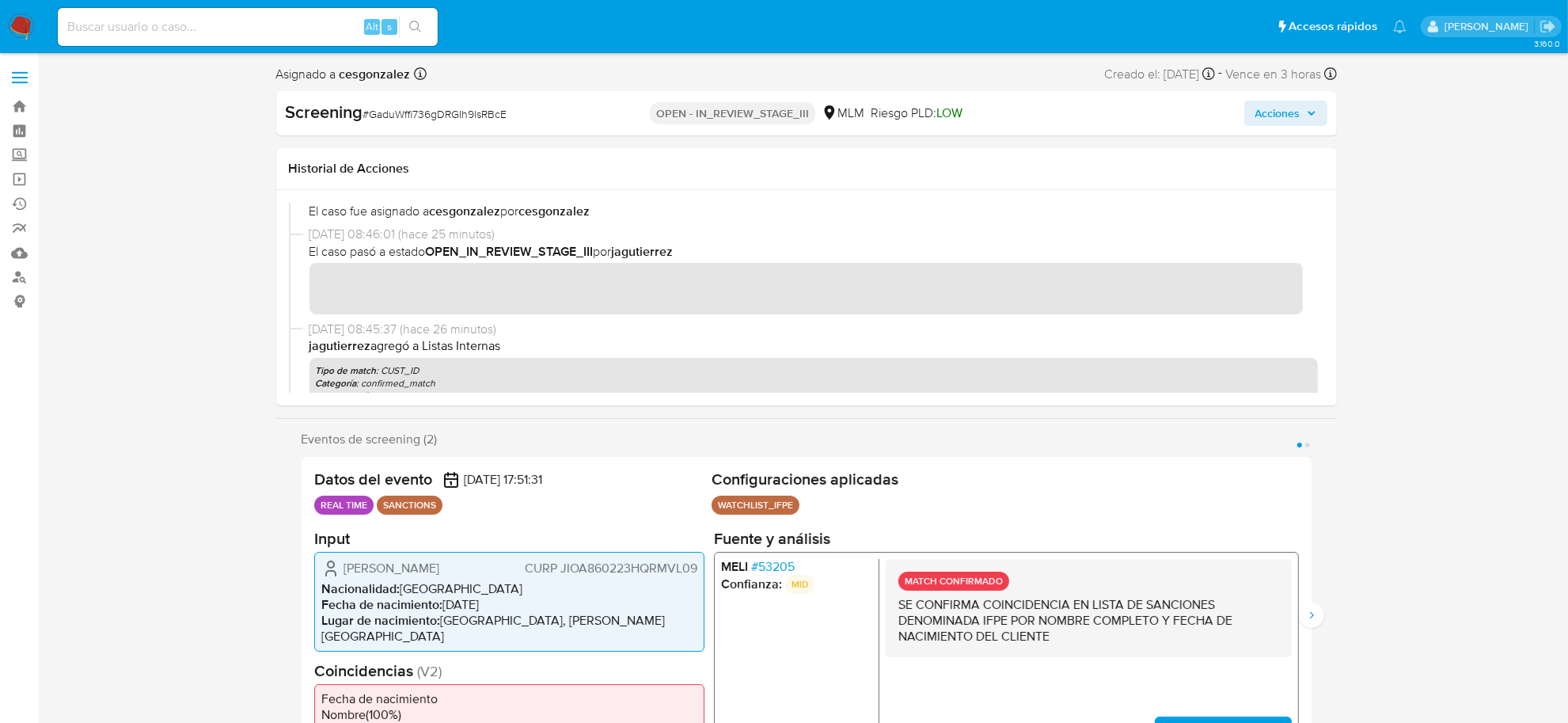
click at [1279, 113] on span "Acciones" at bounding box center [1278, 113] width 45 height 25
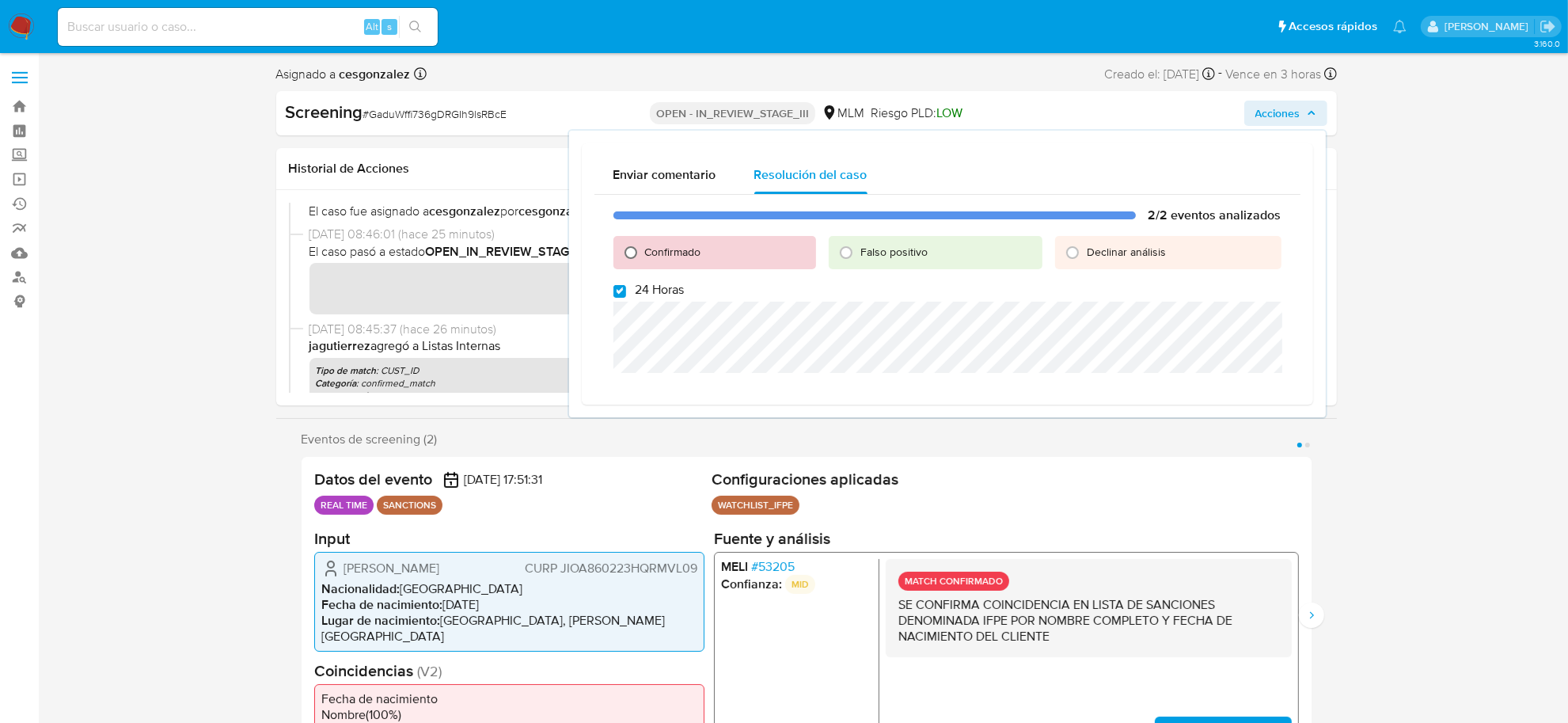
click at [625, 252] on input "Confirmado" at bounding box center [631, 252] width 25 height 25
radio input "true"
click at [623, 287] on input "24 Horas" at bounding box center [620, 291] width 13 height 13
checkbox input "false"
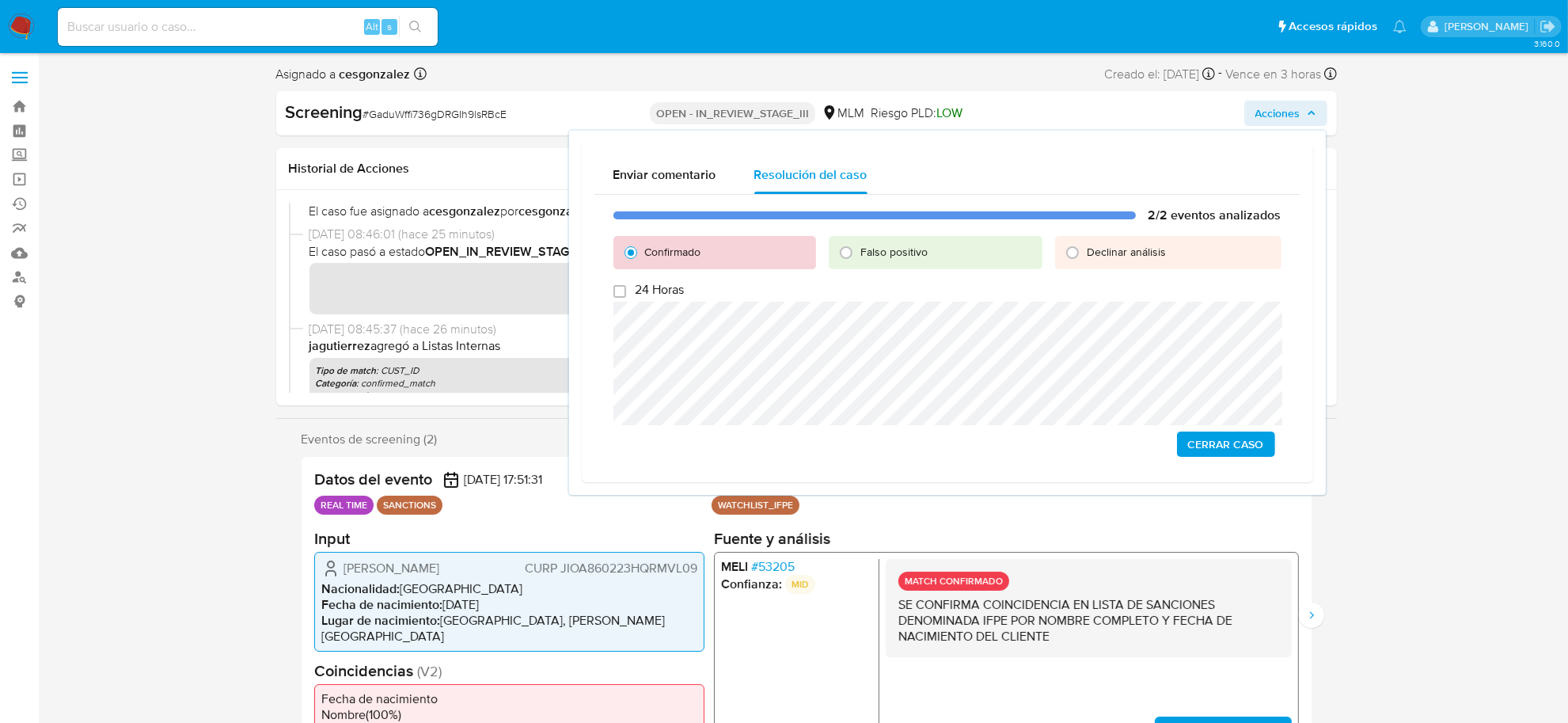
click at [1259, 451] on span "Cerrar Caso" at bounding box center [1226, 444] width 76 height 22
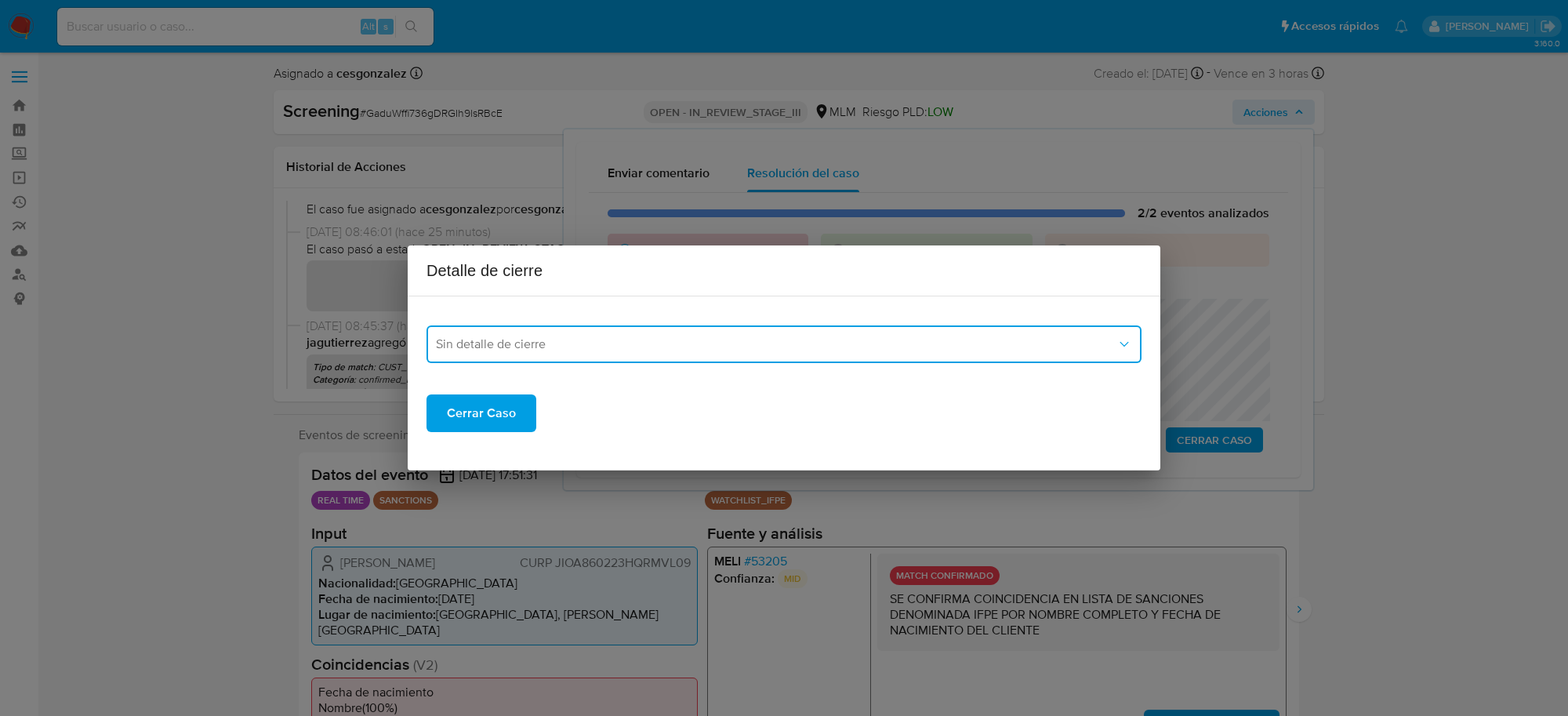
drag, startPoint x: 820, startPoint y: 330, endPoint x: 816, endPoint y: 351, distance: 21.4
click at [817, 331] on button "Sin detalle de cierre" at bounding box center [784, 344] width 715 height 38
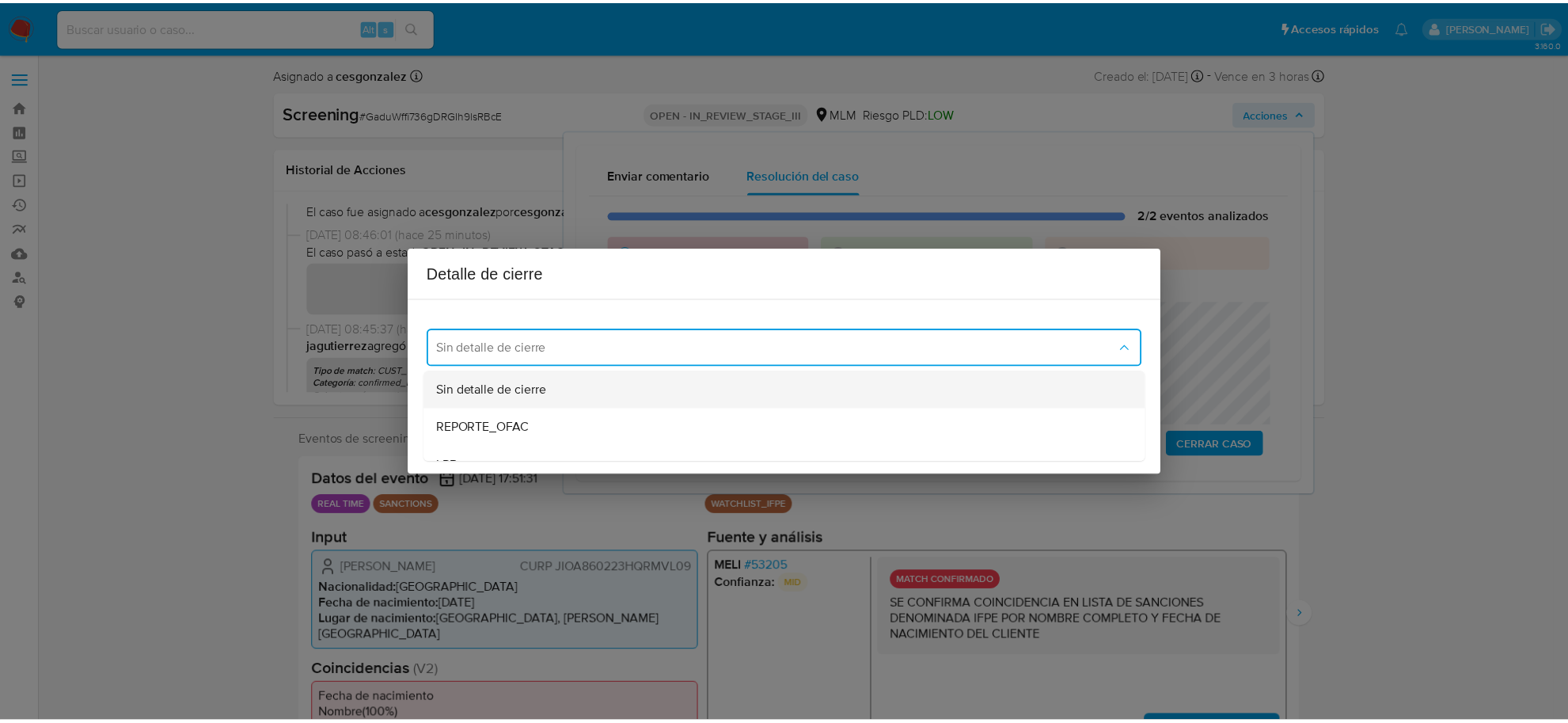
scroll to position [99, 0]
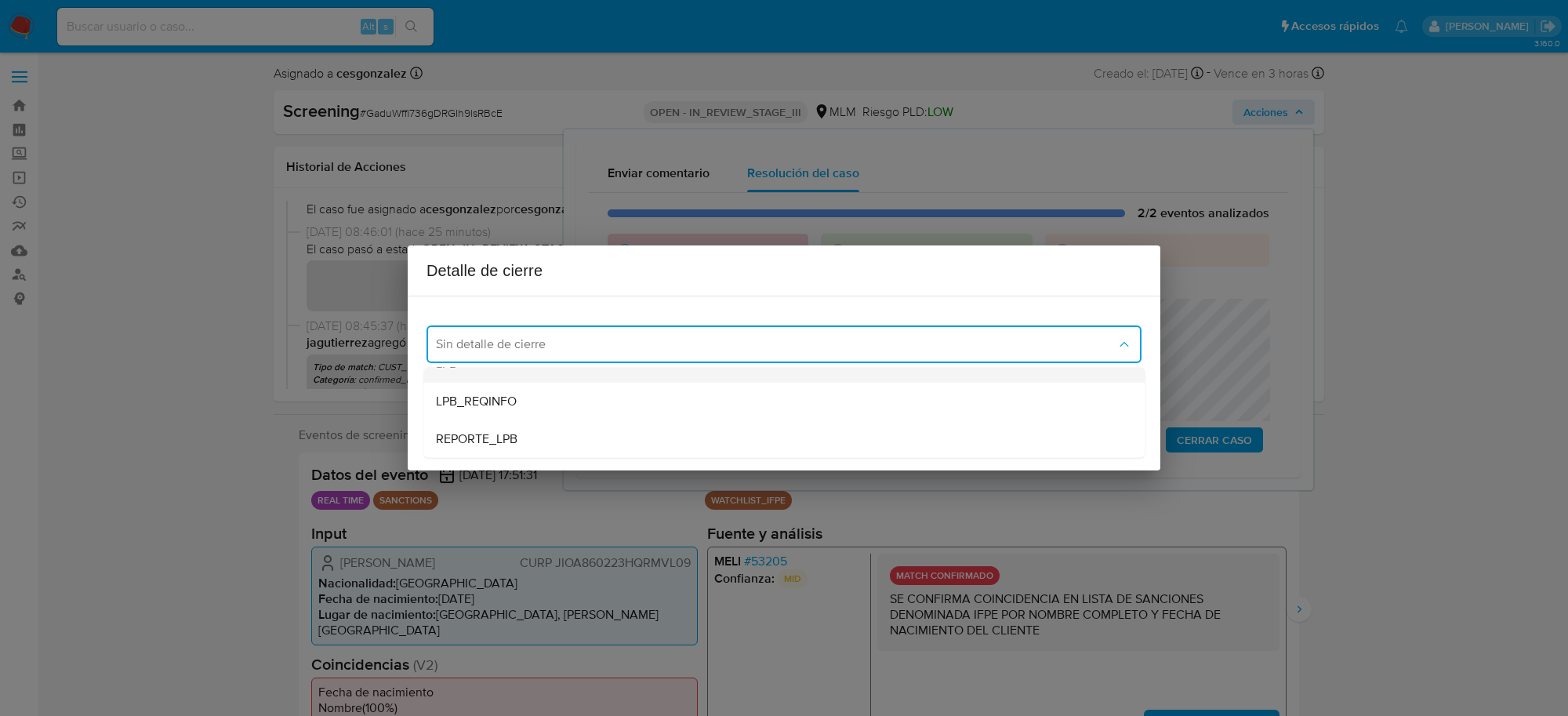
click at [463, 370] on div "LPB" at bounding box center [784, 363] width 696 height 38
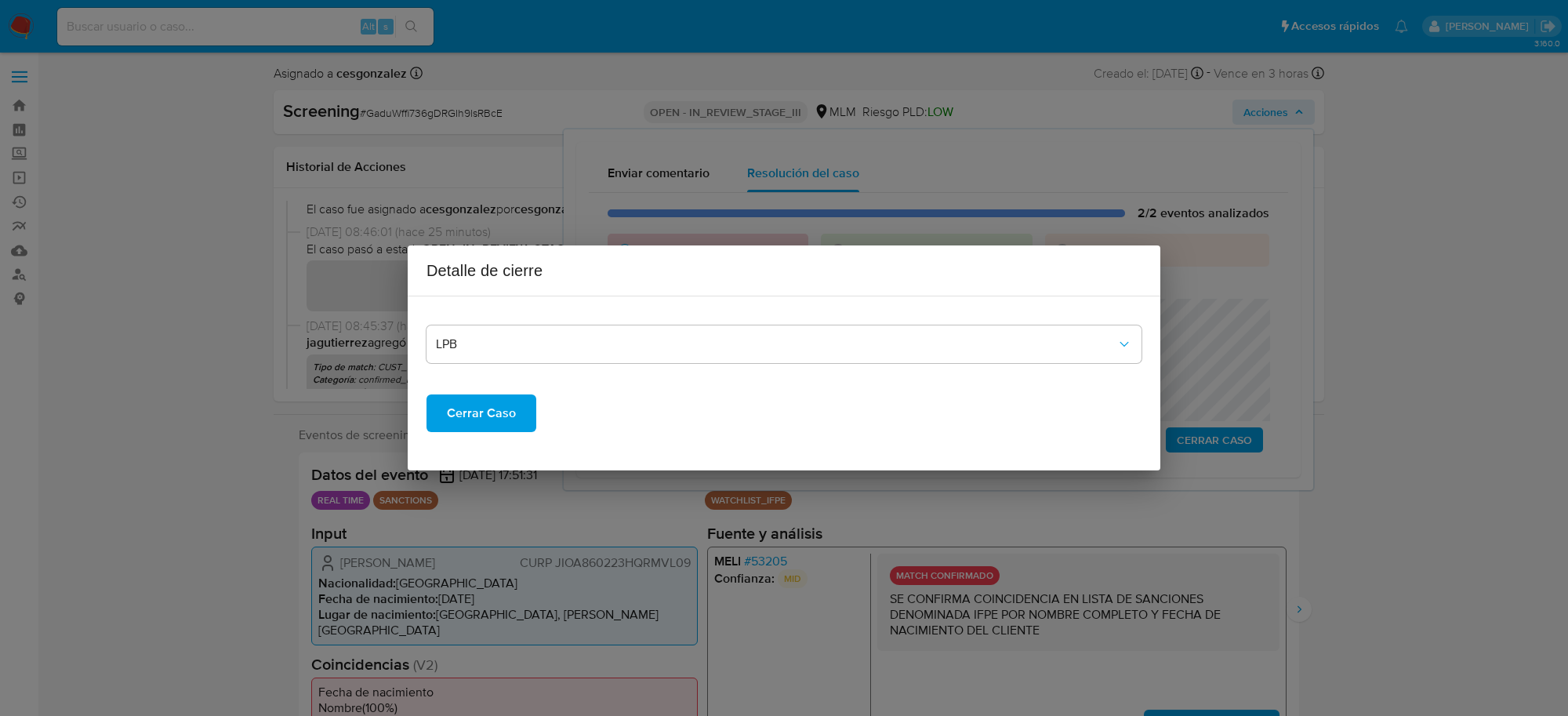
click at [475, 417] on span "Cerrar Caso" at bounding box center [481, 413] width 69 height 34
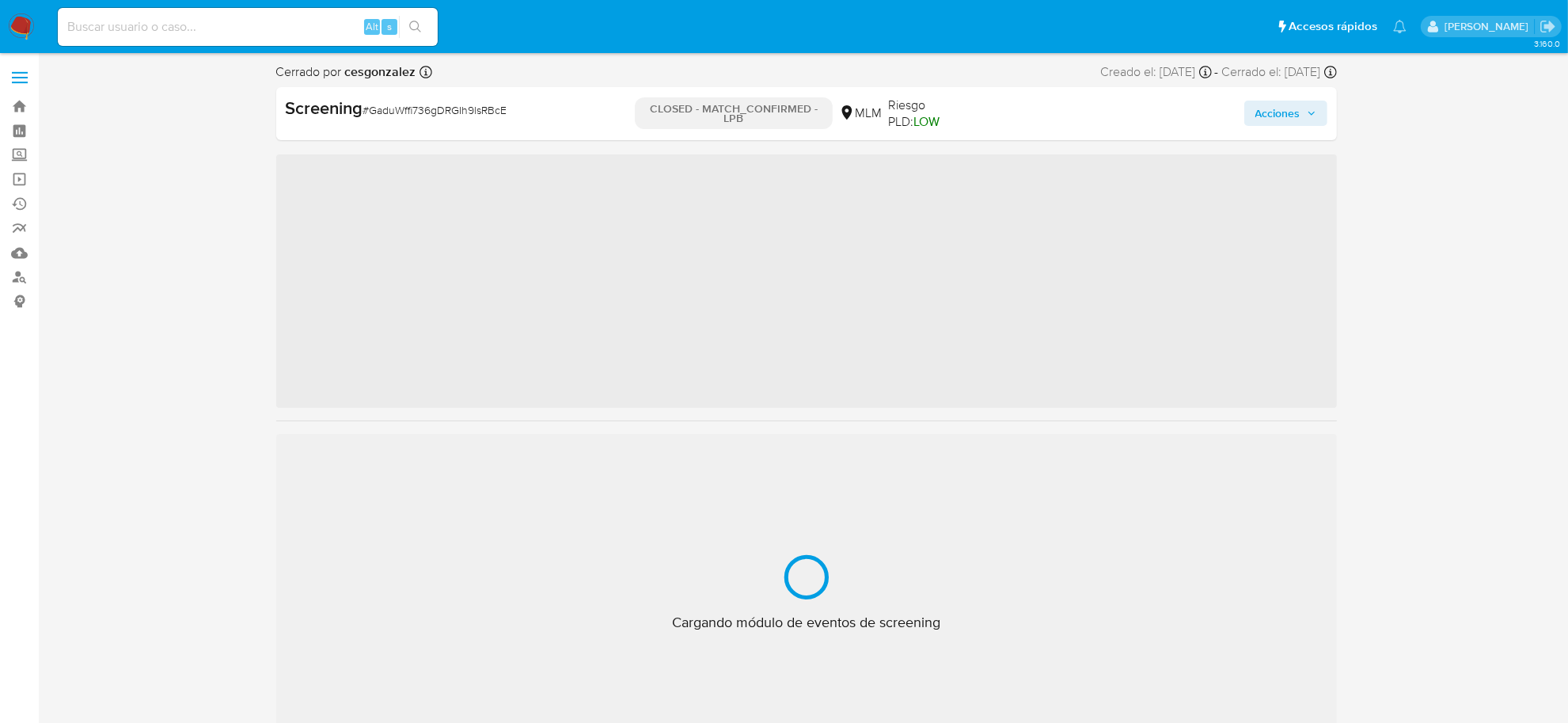
scroll to position [667, 0]
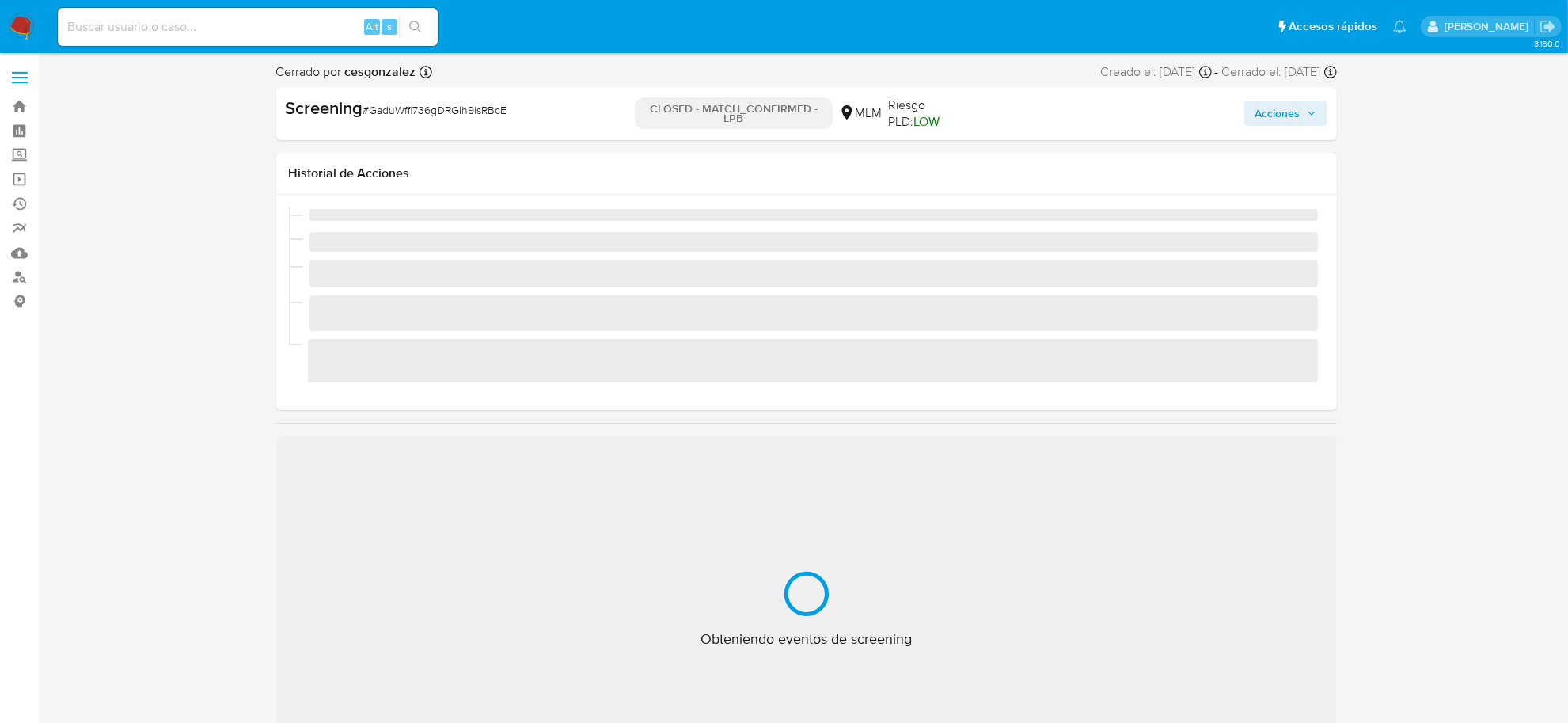
select select "10"
